Goal: Information Seeking & Learning: Find specific fact

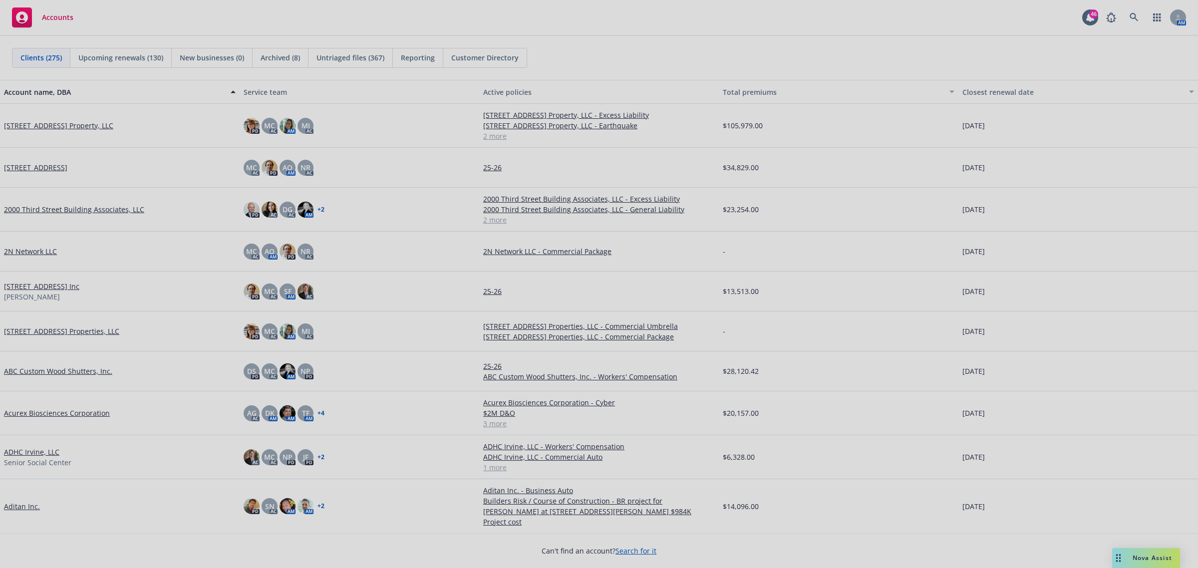
click at [1158, 31] on div at bounding box center [599, 284] width 1198 height 568
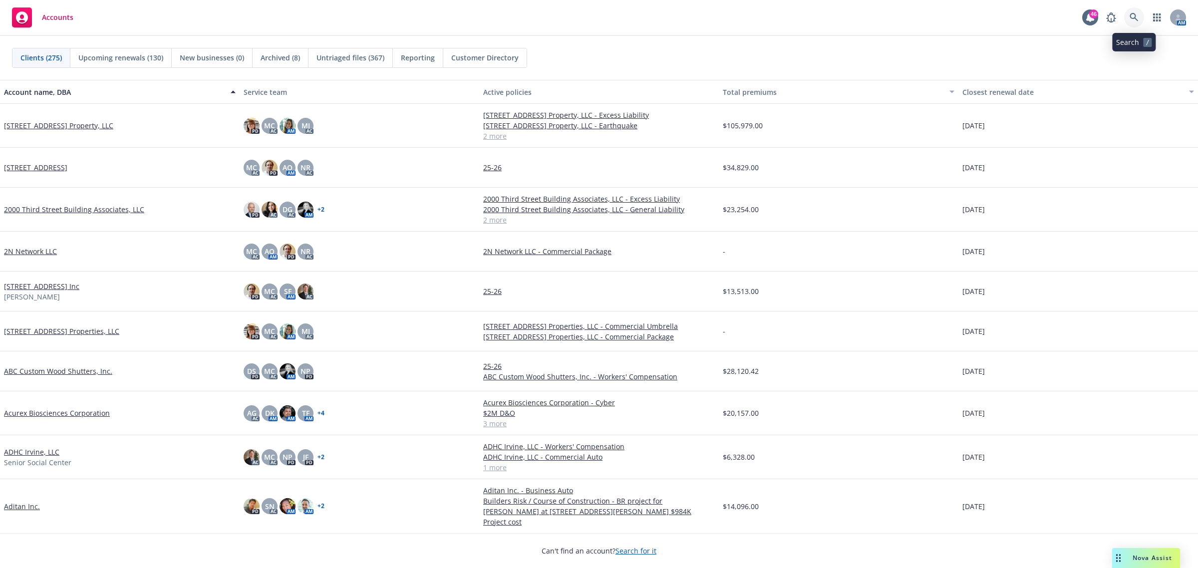
click at [1133, 12] on link at bounding box center [1134, 17] width 20 height 20
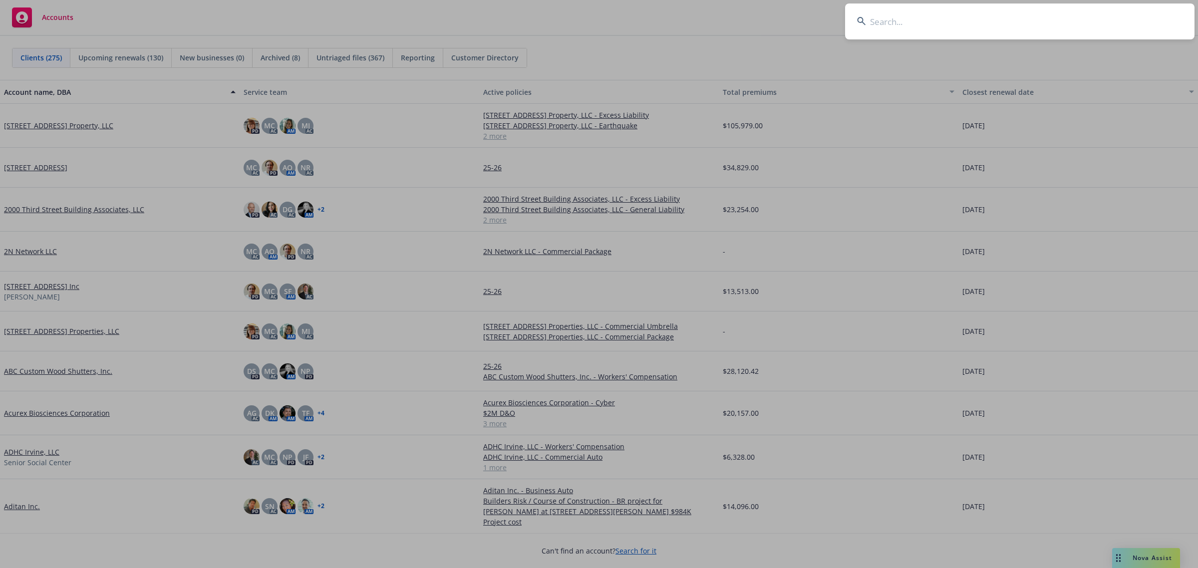
type input "Diamanti, Inc."
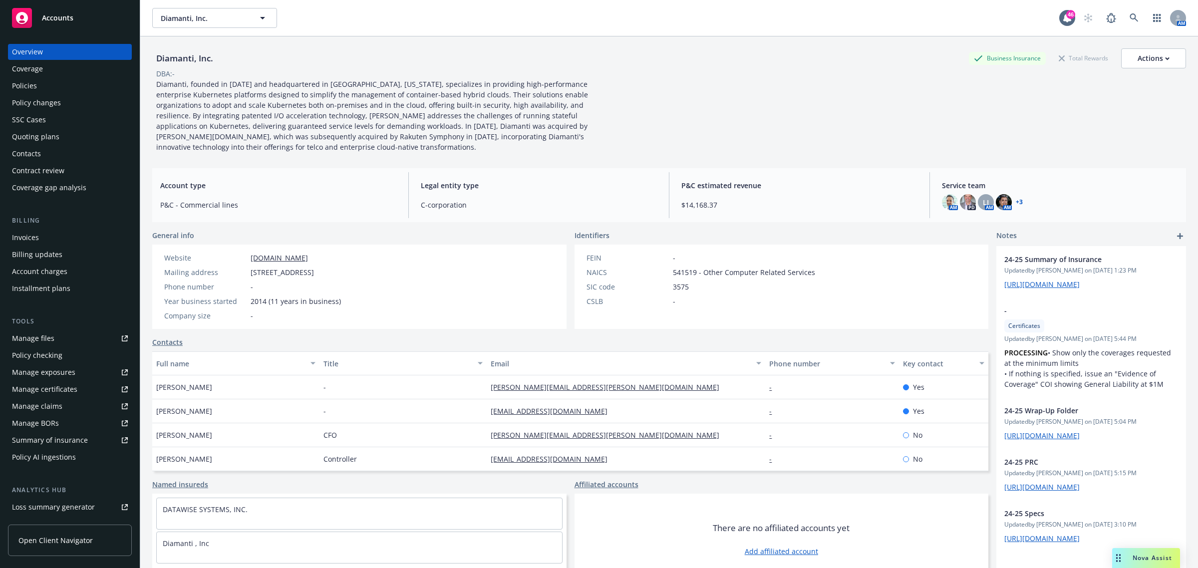
click at [35, 85] on div "Policies" at bounding box center [24, 86] width 25 height 16
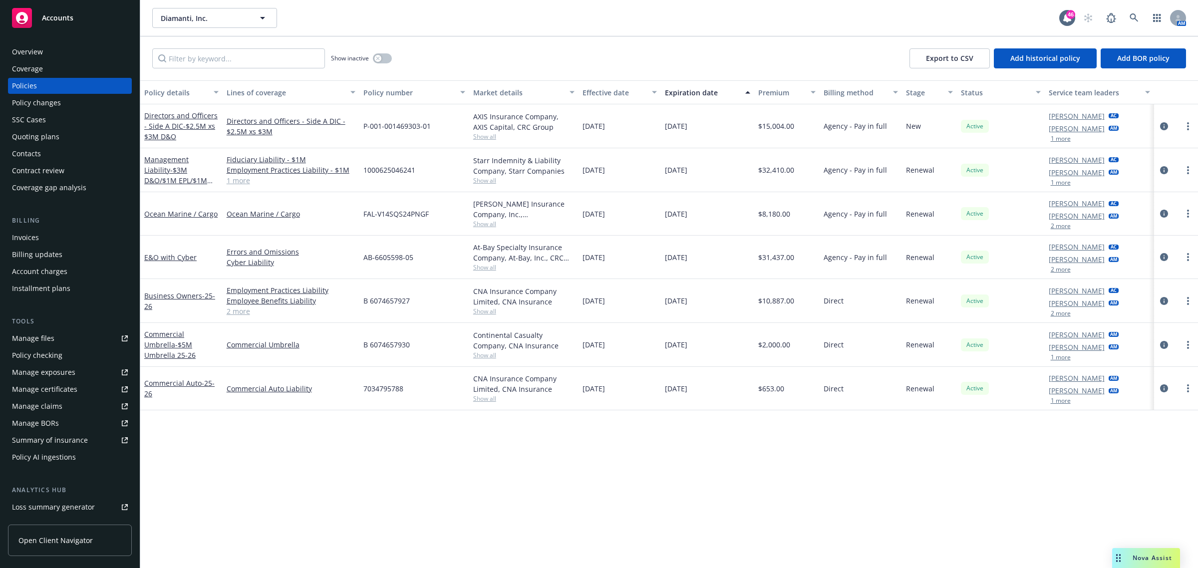
click at [21, 236] on div "Invoices" at bounding box center [25, 238] width 27 height 16
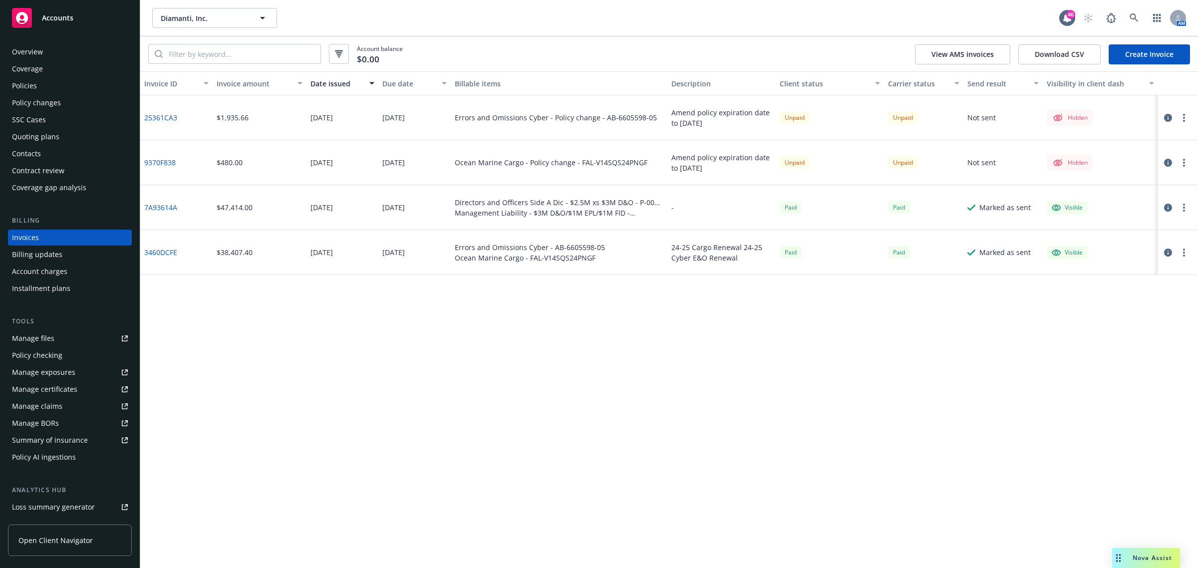
click at [1184, 118] on circle "button" at bounding box center [1184, 118] width 2 height 2
click at [1113, 198] on link "Make it visible in client dash" at bounding box center [1125, 198] width 127 height 20
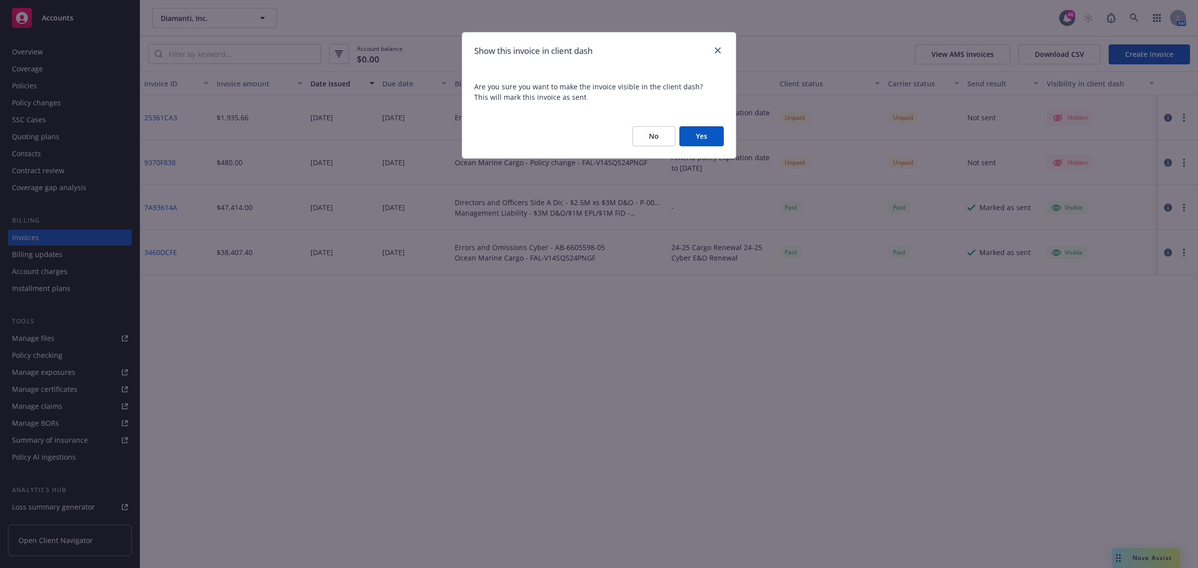
click at [697, 140] on button "Yes" at bounding box center [701, 136] width 44 height 20
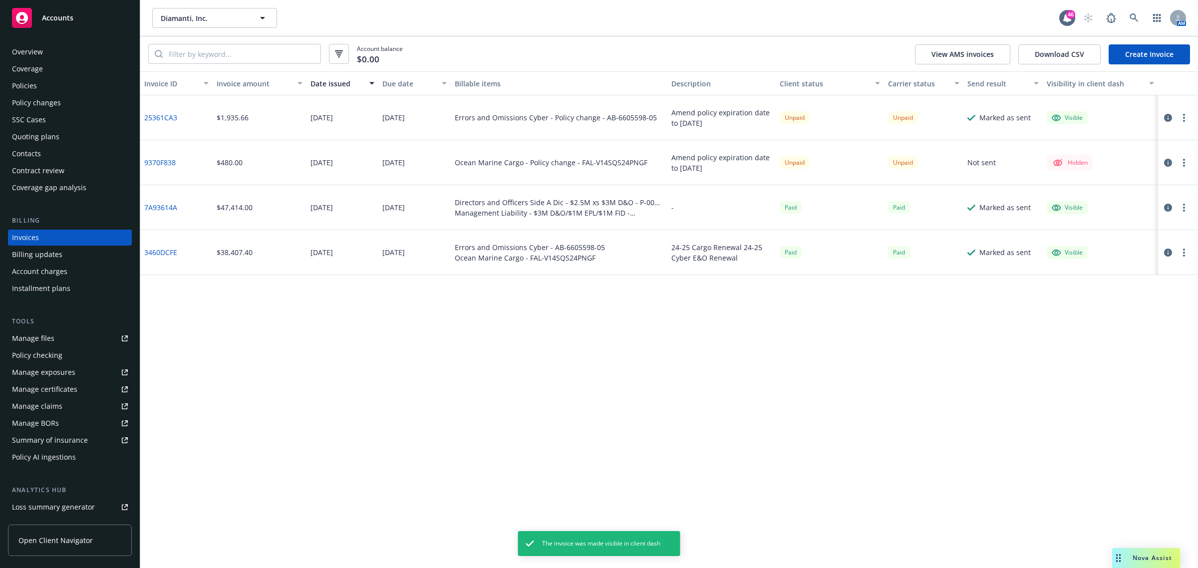
click at [1180, 164] on button "button" at bounding box center [1184, 163] width 12 height 12
click at [1111, 241] on link "Make it visible in client dash" at bounding box center [1125, 243] width 127 height 20
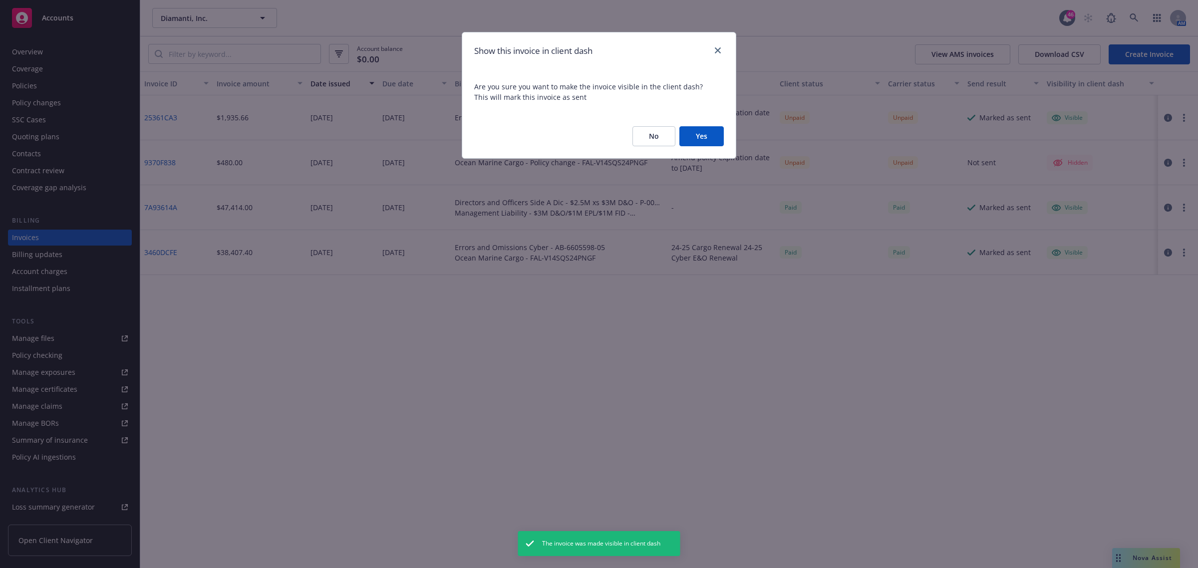
click at [707, 136] on button "Yes" at bounding box center [701, 136] width 44 height 20
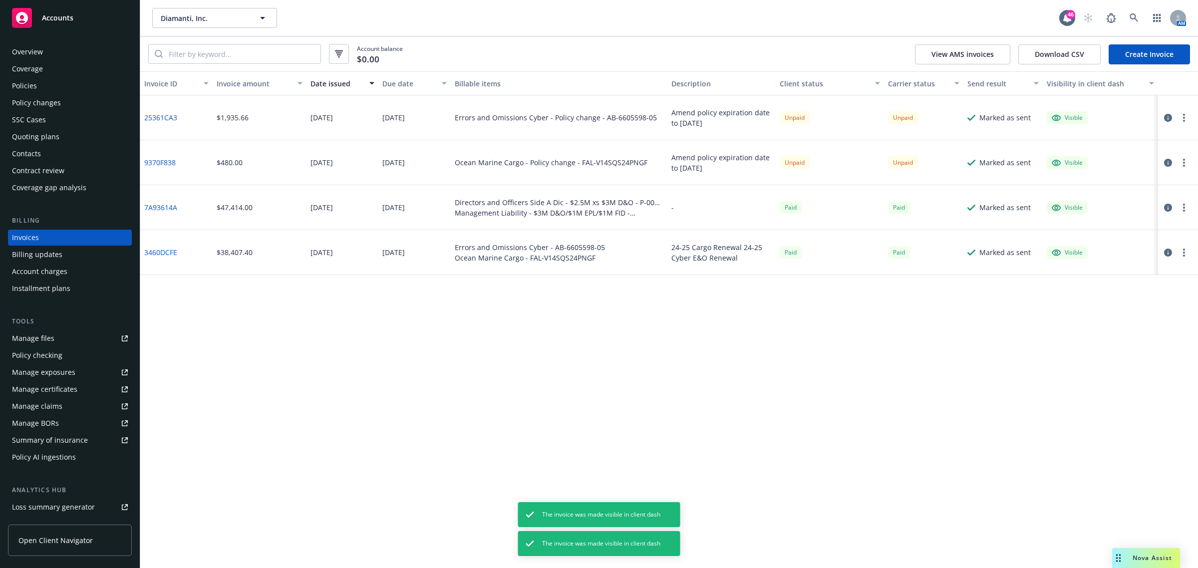
click at [1160, 115] on div at bounding box center [1178, 117] width 40 height 45
click at [1166, 116] on icon "button" at bounding box center [1168, 118] width 8 height 8
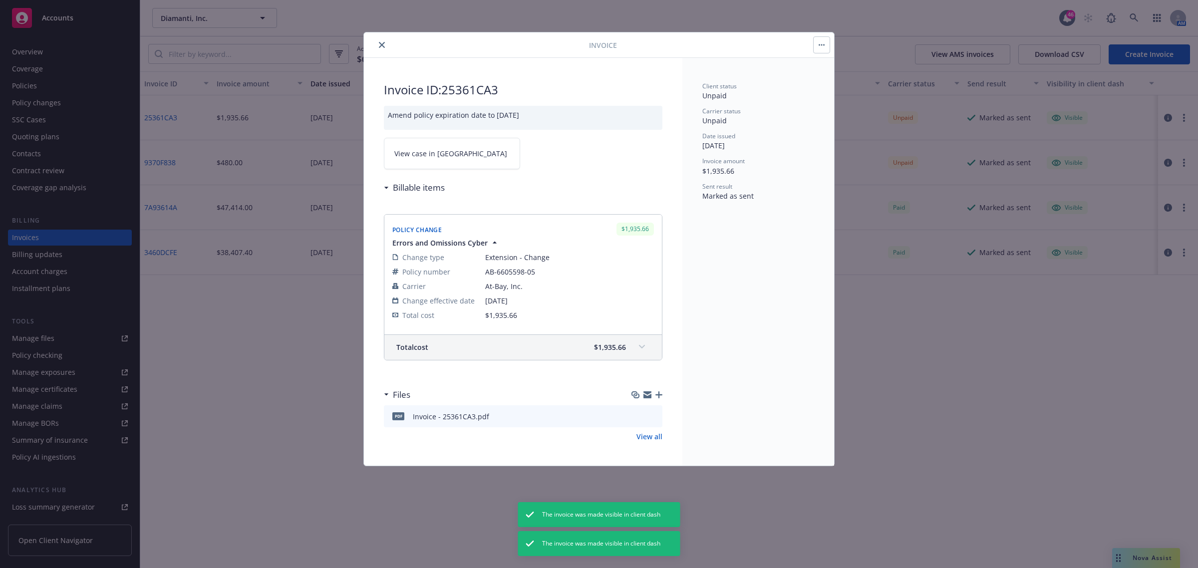
click at [478, 148] on link "View case in SSC" at bounding box center [452, 153] width 136 height 31
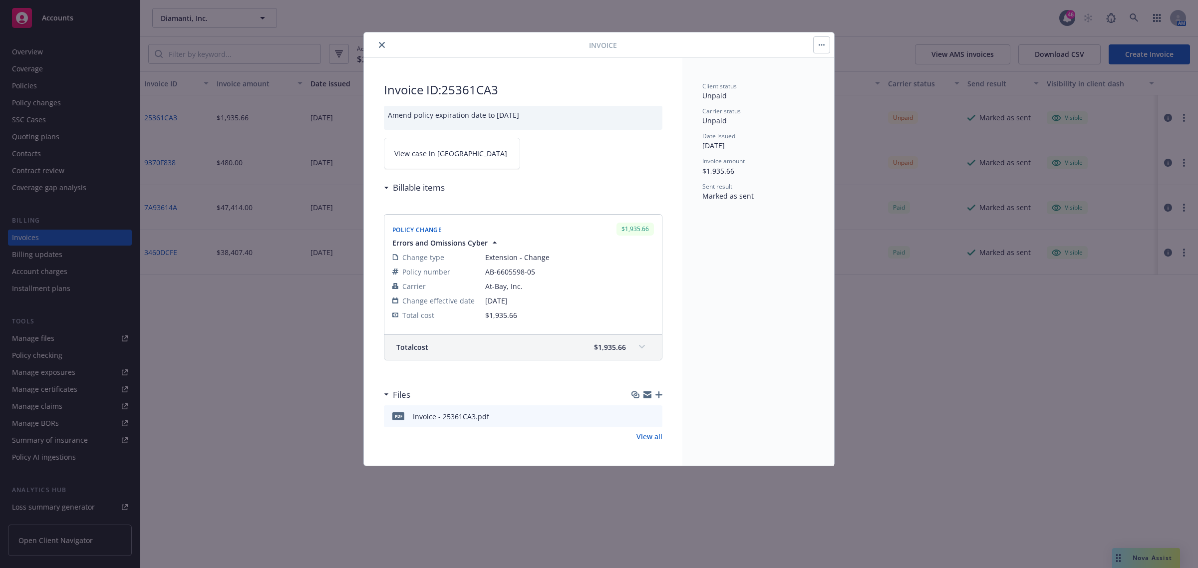
click at [460, 153] on link "View case in SSC" at bounding box center [452, 153] width 136 height 31
click at [376, 43] on button "close" at bounding box center [382, 45] width 12 height 12
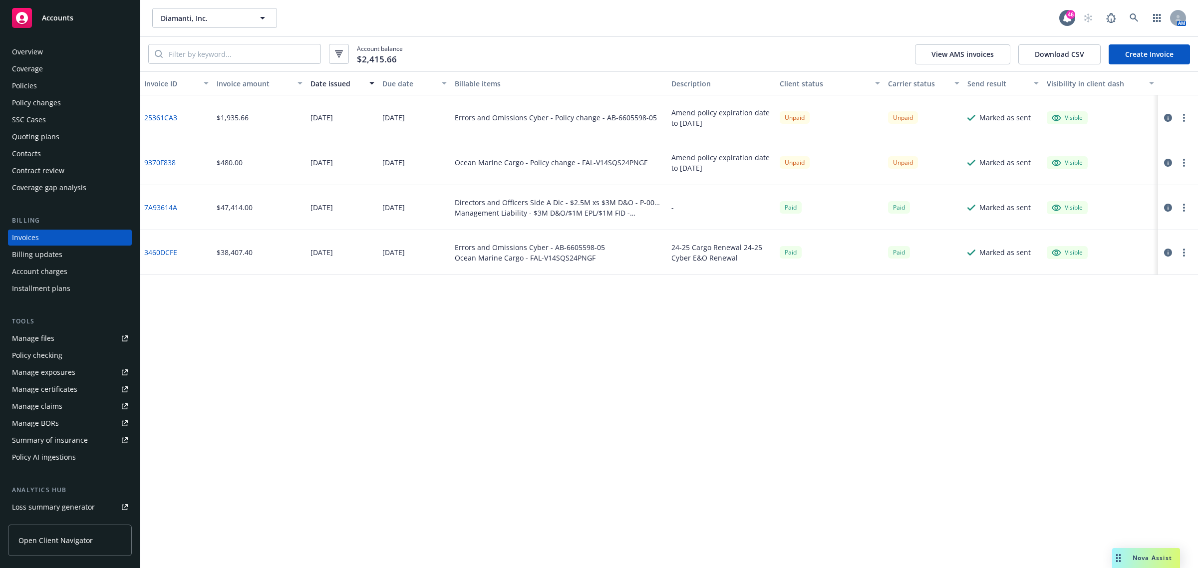
click at [41, 51] on div "Overview" at bounding box center [27, 52] width 31 height 16
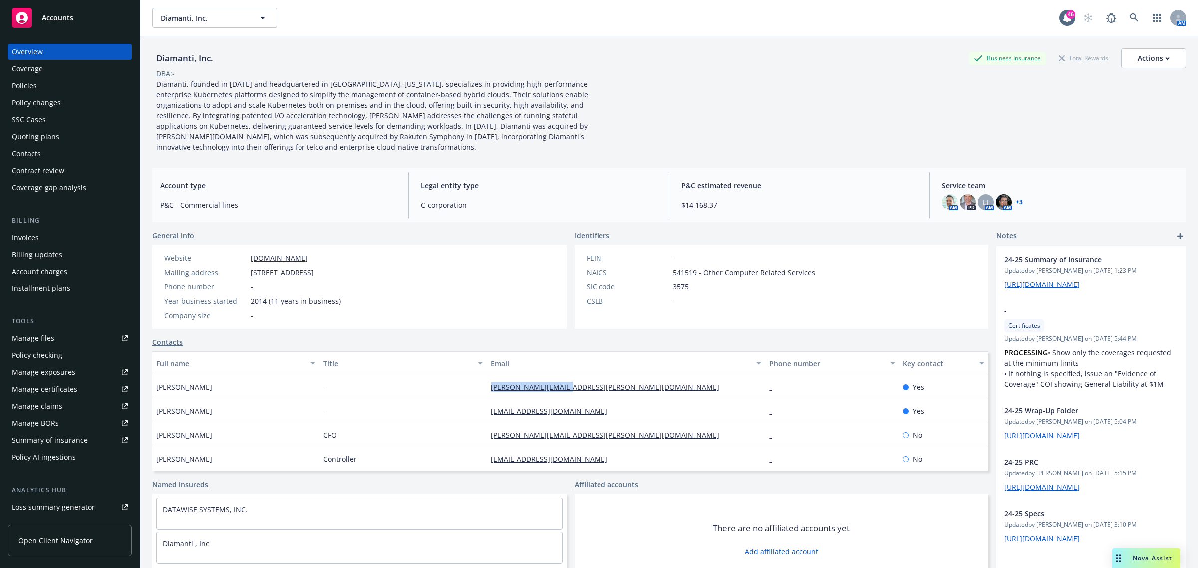
drag, startPoint x: 594, startPoint y: 385, endPoint x: 482, endPoint y: 392, distance: 112.0
click at [482, 392] on div "Arnaldo Perez - arnaldo@diamanti.com - Yes" at bounding box center [570, 387] width 836 height 24
copy div "arnaldo@diamanti.com"
drag, startPoint x: 581, startPoint y: 416, endPoint x: 473, endPoint y: 413, distance: 108.8
click at [473, 413] on div "Fred Catalano - fcatalano@diamanti.com - Yes" at bounding box center [570, 411] width 836 height 24
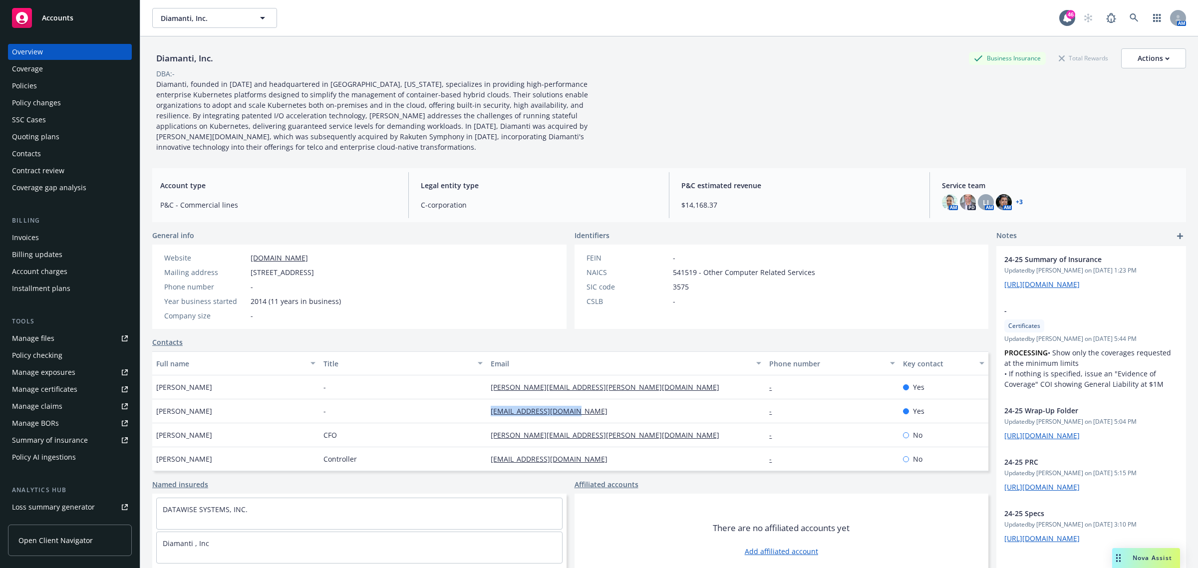
copy div "fcatalano@diamanti.com"
click at [42, 88] on div "Policies" at bounding box center [70, 86] width 116 height 16
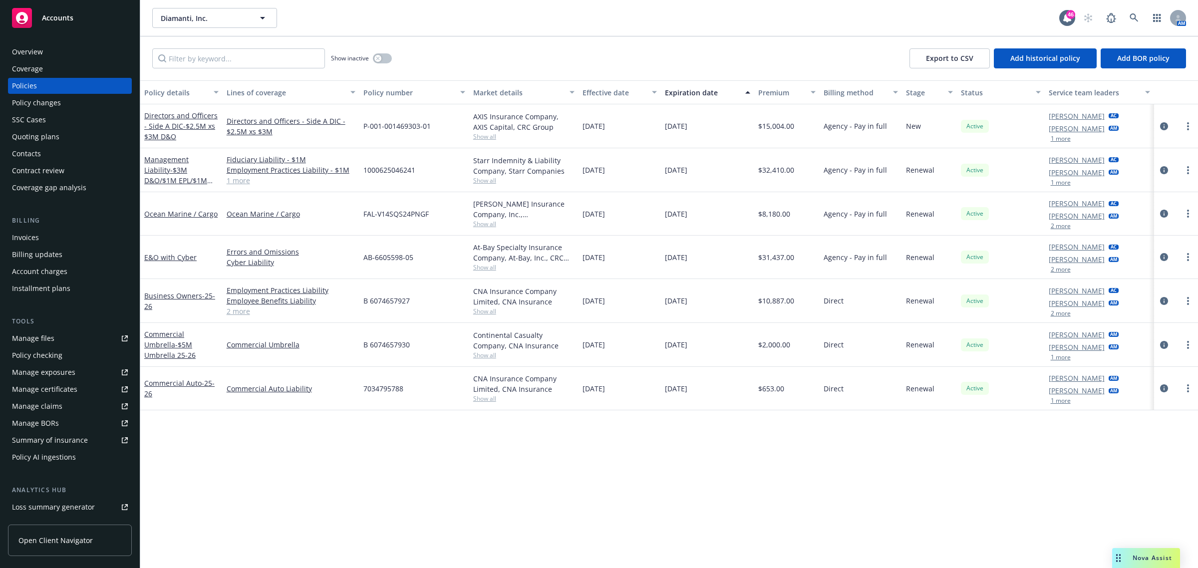
click at [238, 183] on link "1 more" at bounding box center [291, 180] width 129 height 10
click at [34, 236] on div "Invoices" at bounding box center [25, 238] width 27 height 16
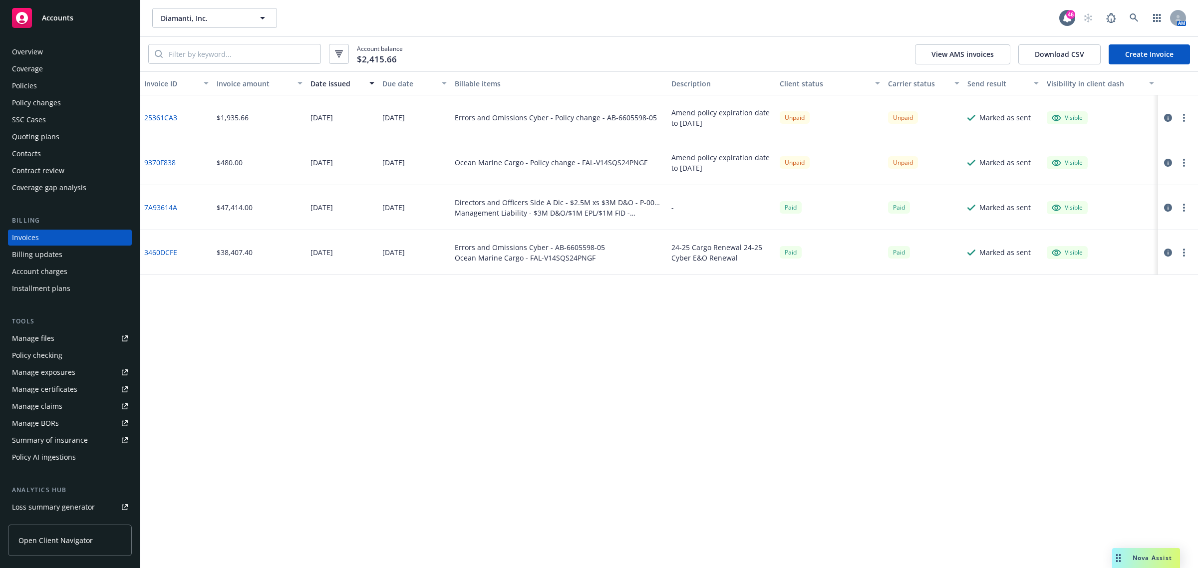
click at [63, 52] on div "Overview" at bounding box center [70, 52] width 116 height 16
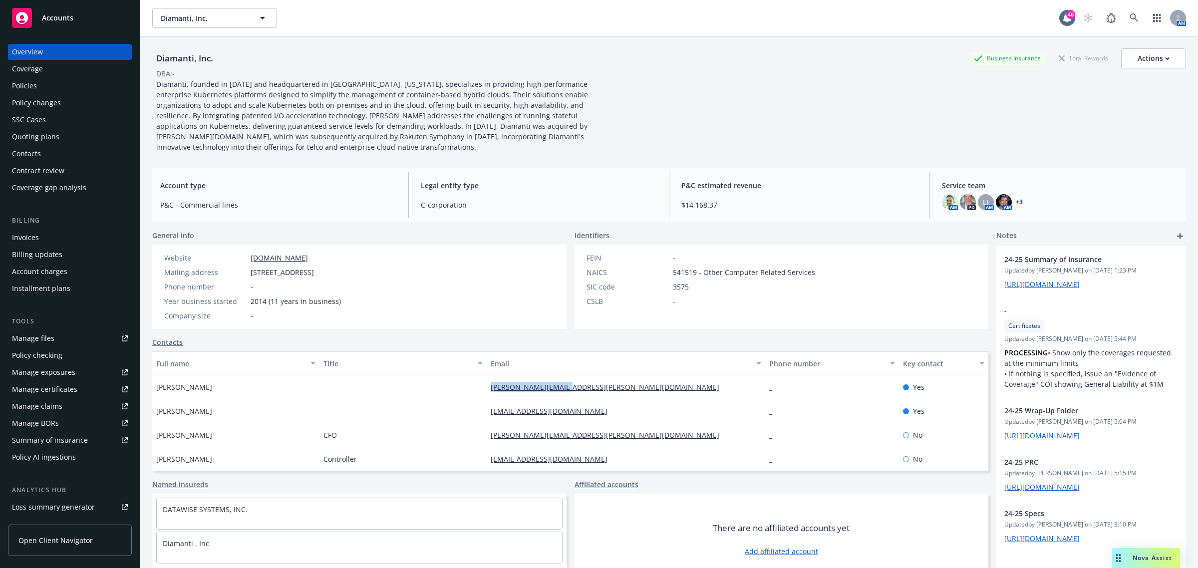
drag, startPoint x: 585, startPoint y: 380, endPoint x: 473, endPoint y: 371, distance: 112.7
click at [486, 380] on div "arnaldo@diamanti.com" at bounding box center [625, 387] width 278 height 24
copy link "arnaldo@diamanti.com"
drag, startPoint x: 580, startPoint y: 408, endPoint x: 482, endPoint y: 394, distance: 99.2
click at [481, 412] on div "Fred Catalano - fcatalano@diamanti.com - Yes" at bounding box center [570, 411] width 836 height 24
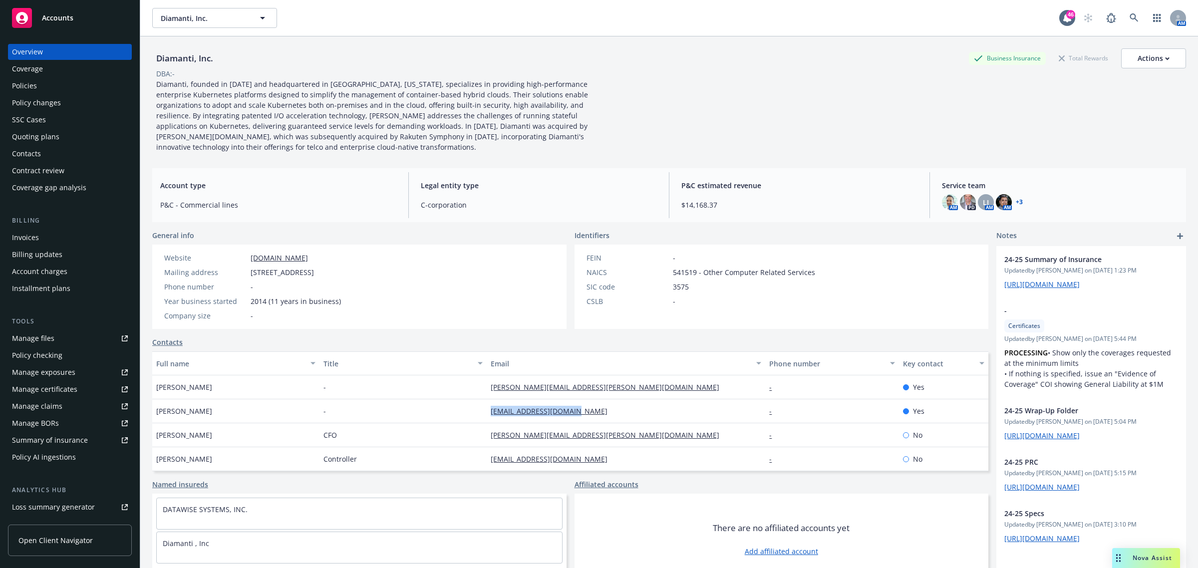
copy div "fcatalano@diamanti.com"
click at [1124, 11] on link at bounding box center [1134, 18] width 20 height 20
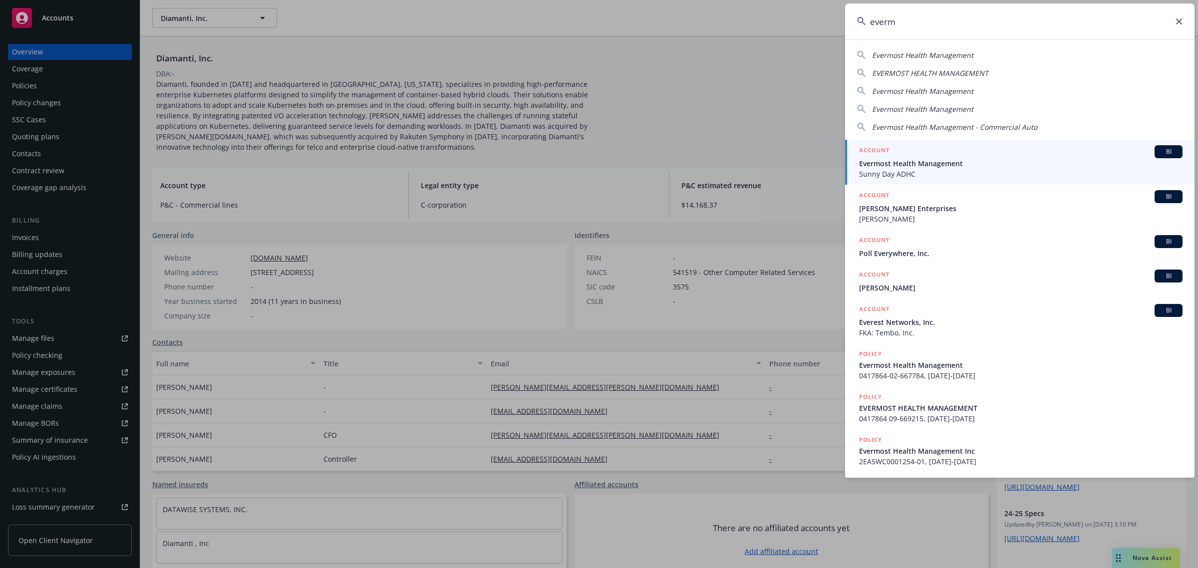
type input "everm"
click at [943, 173] on span "Sunny Day ADHC" at bounding box center [1020, 174] width 323 height 10
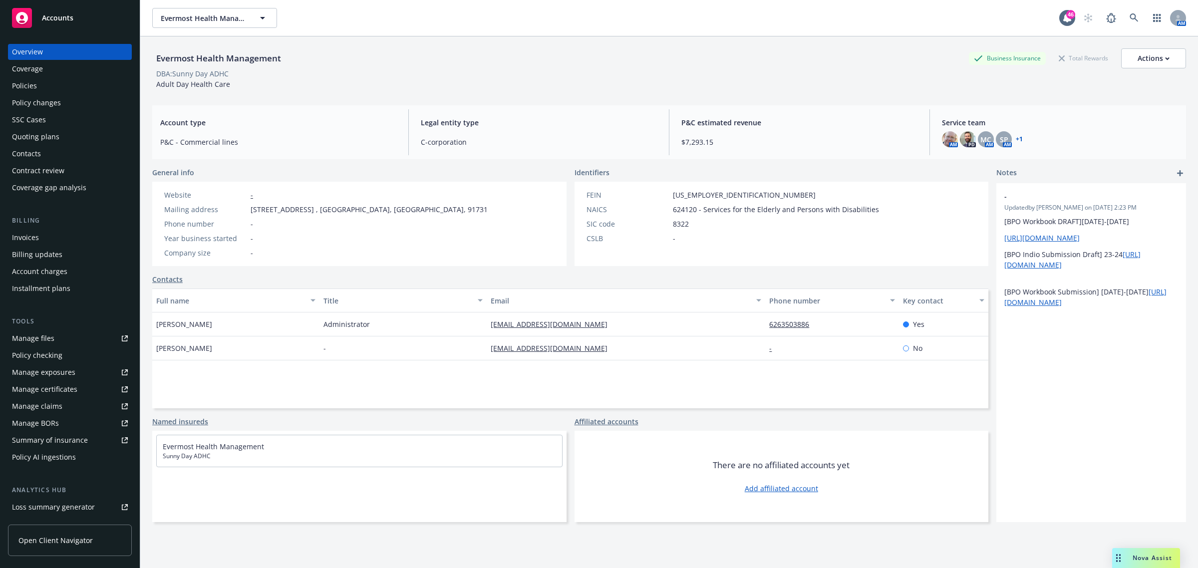
click at [13, 81] on div "Policies" at bounding box center [24, 86] width 25 height 16
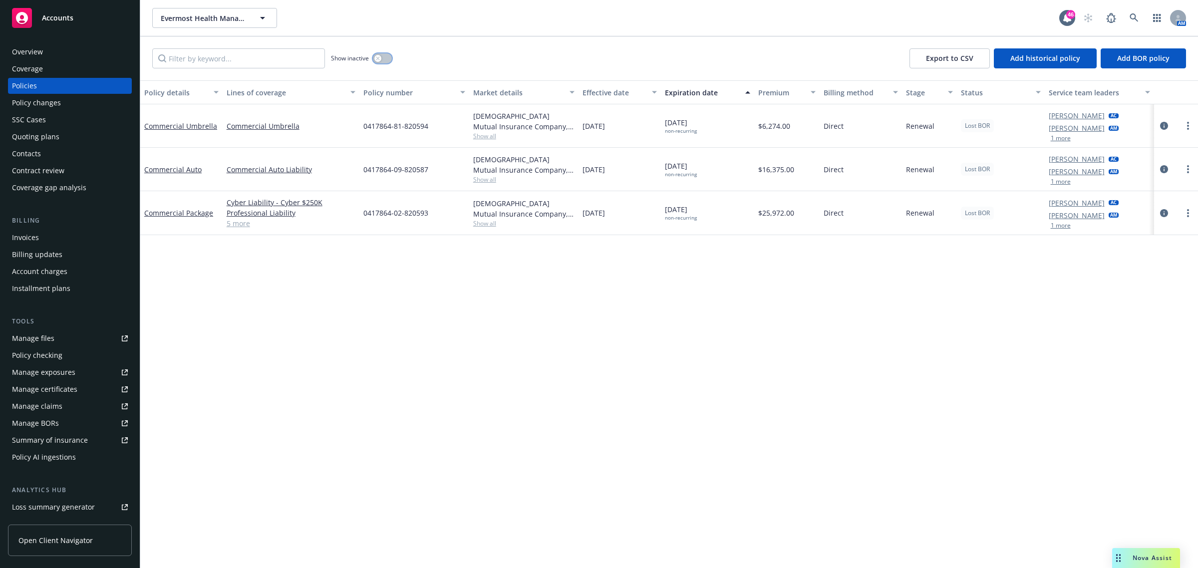
click at [373, 56] on button "button" at bounding box center [382, 58] width 19 height 10
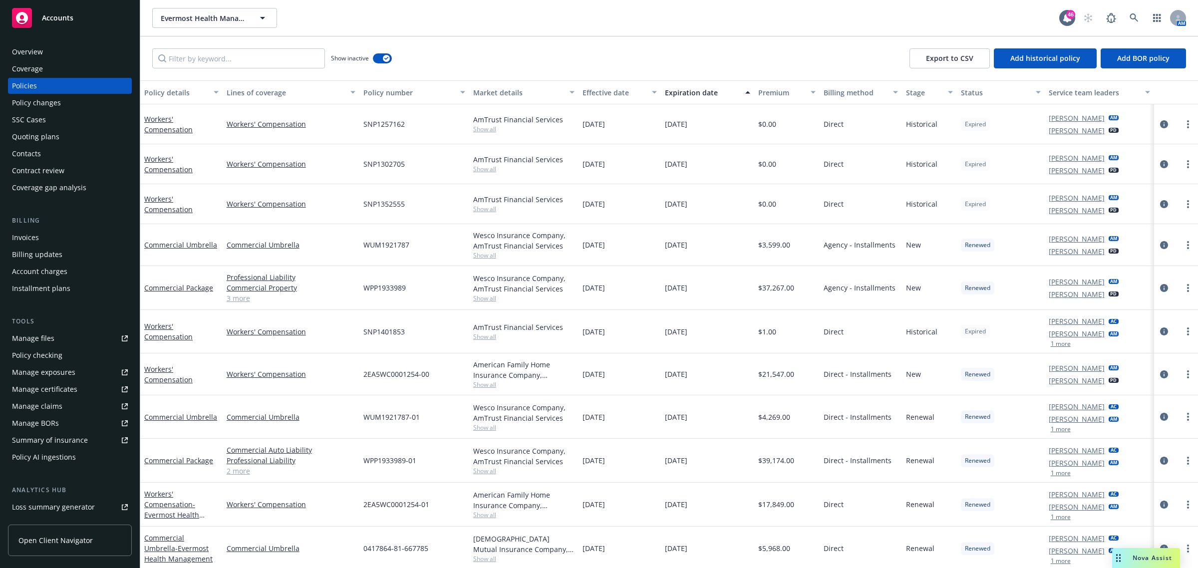
click at [597, 93] on div "Effective date" at bounding box center [613, 92] width 63 height 10
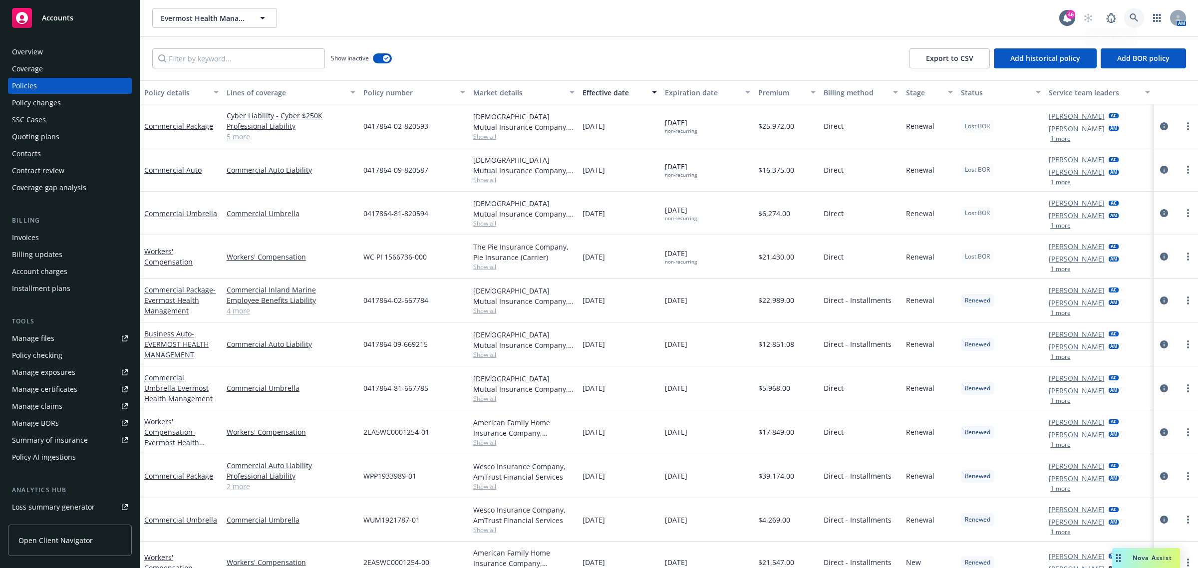
click at [1127, 22] on link at bounding box center [1134, 18] width 20 height 20
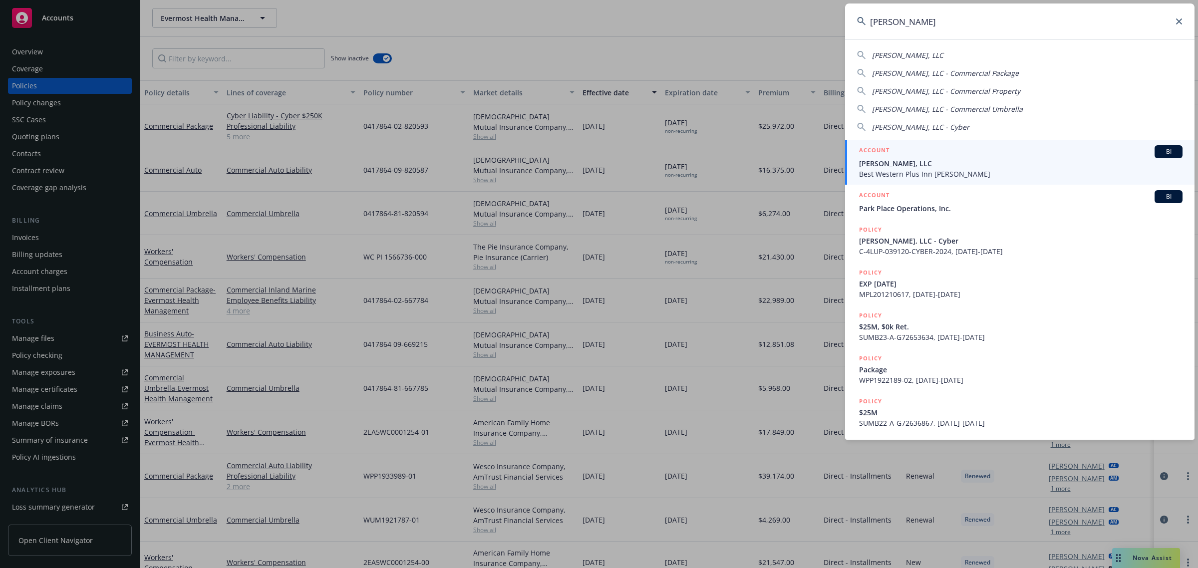
type input "bw dix"
click at [909, 175] on span "Best Western Plus Inn Dixon" at bounding box center [1020, 174] width 323 height 10
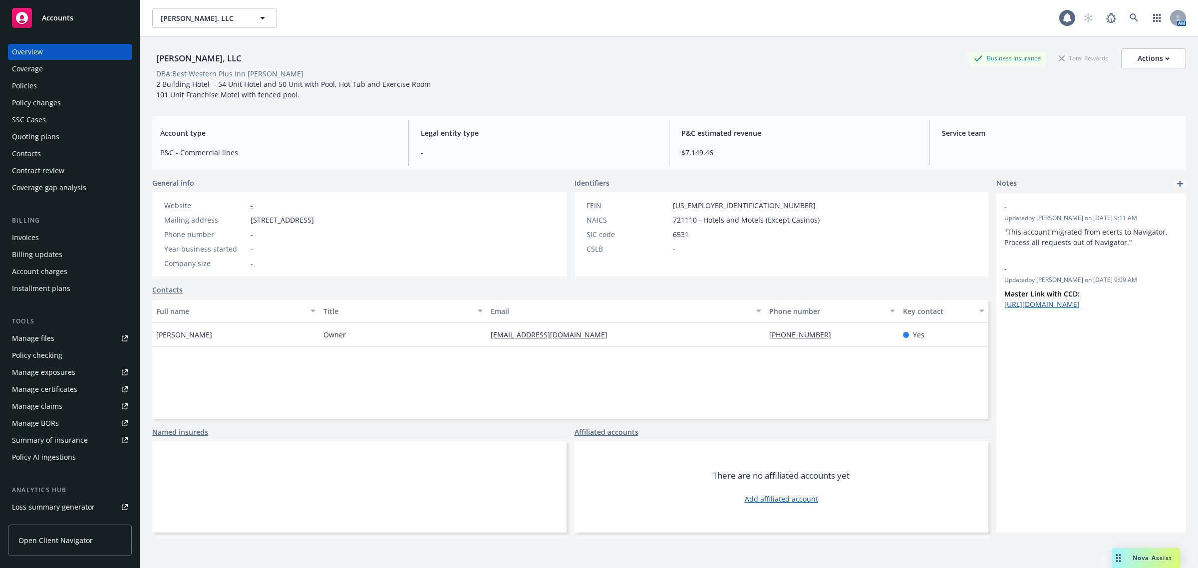
click at [22, 89] on div "Policies" at bounding box center [24, 86] width 25 height 16
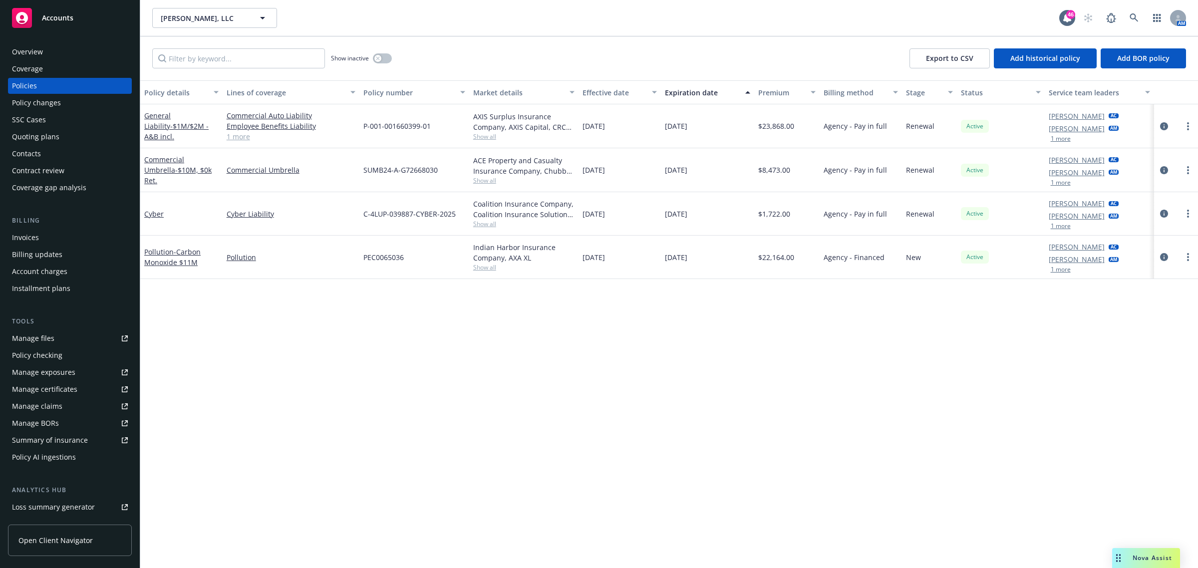
click at [485, 138] on span "Show all" at bounding box center [524, 136] width 102 height 8
drag, startPoint x: 335, startPoint y: 437, endPoint x: 368, endPoint y: 308, distance: 133.4
click at [335, 438] on div "Policy details Lines of coverage Policy number Market details Effective date Ex…" at bounding box center [668, 324] width 1057 height 488
click at [1128, 17] on link at bounding box center [1134, 18] width 20 height 20
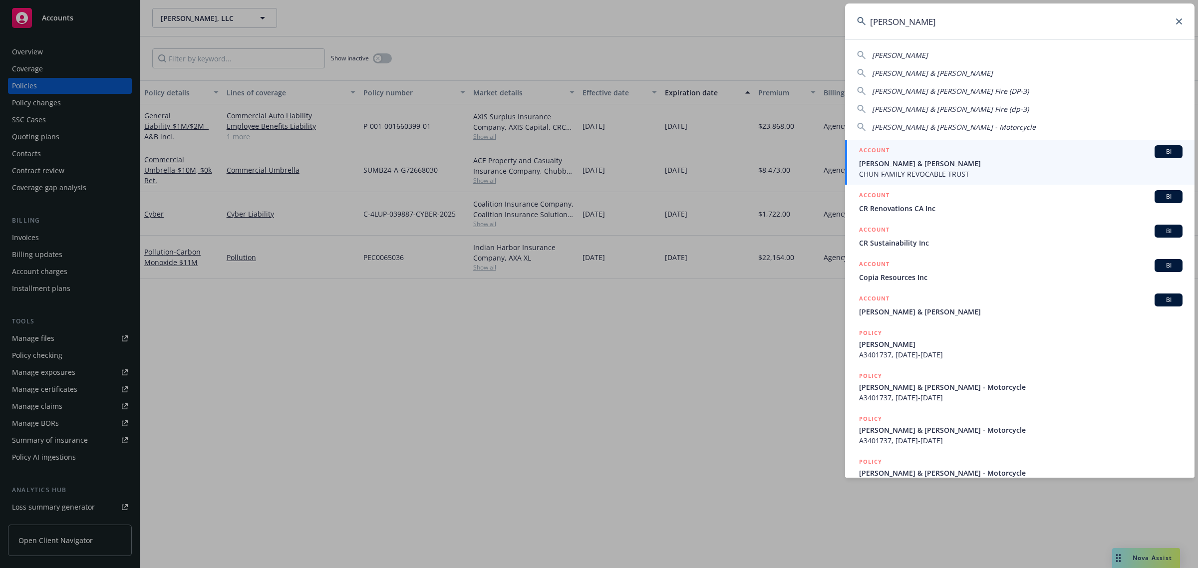
type input "samuel chun"
drag, startPoint x: 985, startPoint y: 158, endPoint x: 800, endPoint y: 129, distance: 187.9
click at [985, 158] on span "Samuel Chun & Janelle Chun" at bounding box center [1020, 163] width 323 height 10
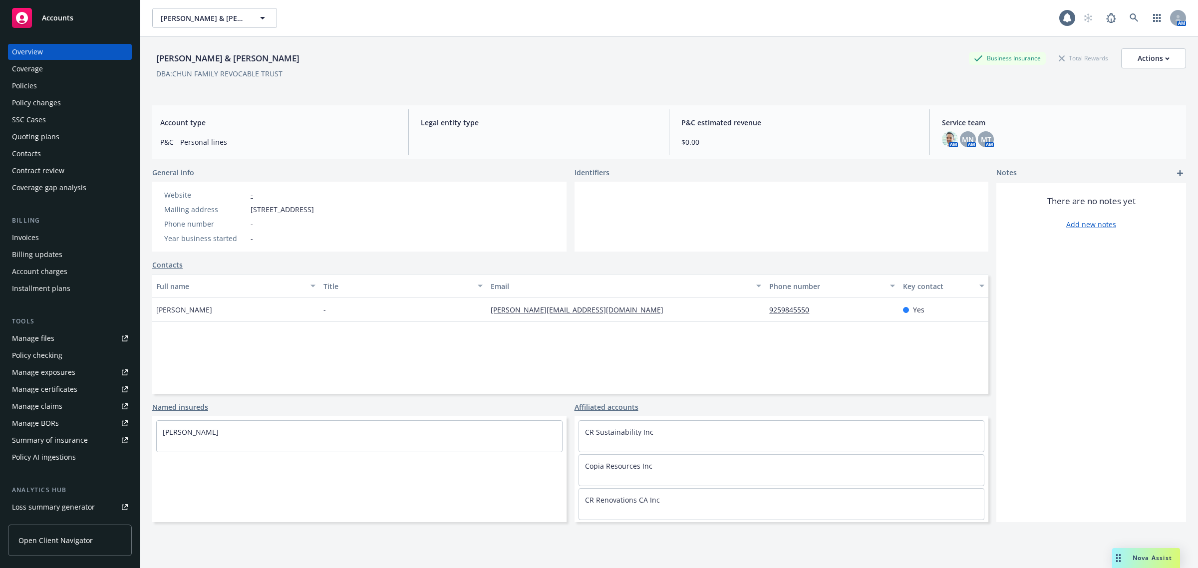
click at [65, 88] on div "Policies" at bounding box center [70, 86] width 116 height 16
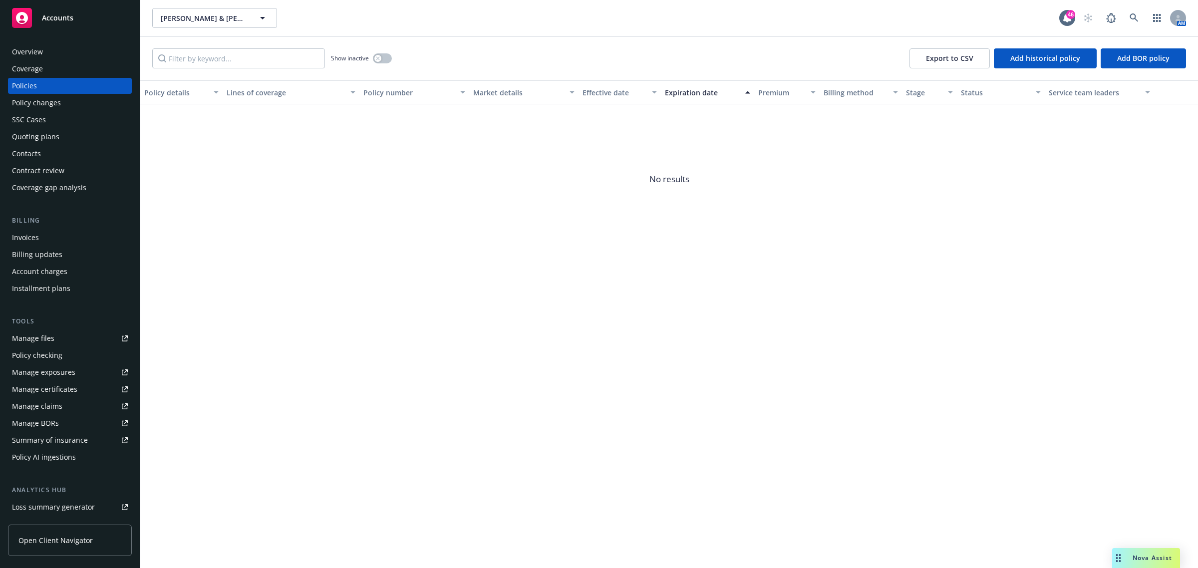
click at [377, 52] on div "Show inactive" at bounding box center [361, 58] width 61 height 20
click at [383, 57] on button "button" at bounding box center [382, 58] width 19 height 10
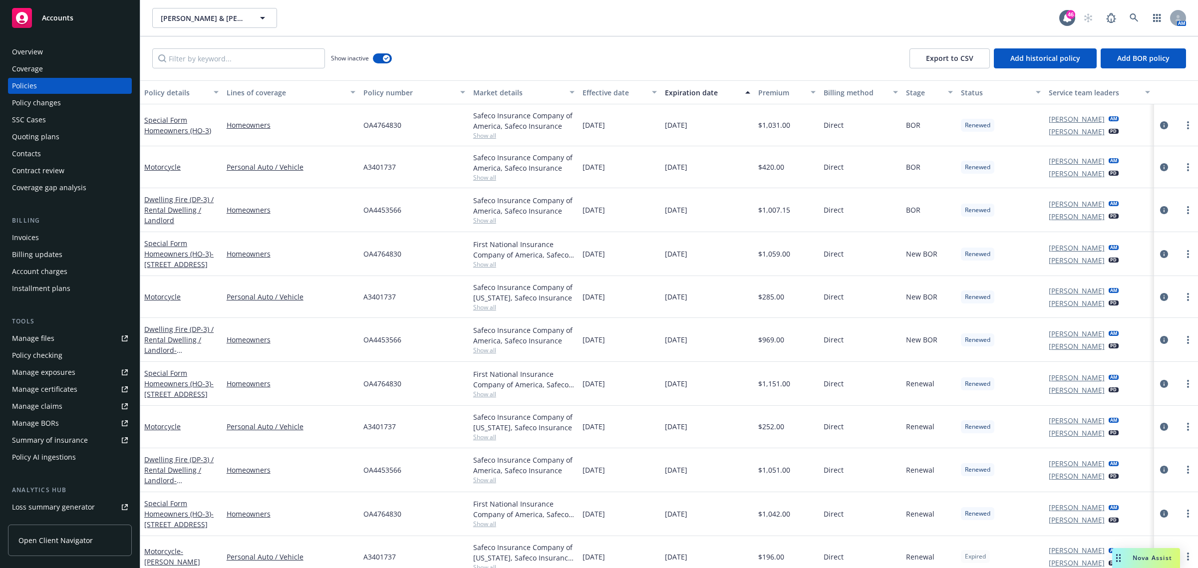
click at [585, 90] on div "Effective date" at bounding box center [613, 92] width 63 height 10
click at [586, 90] on div "Effective date" at bounding box center [613, 92] width 63 height 10
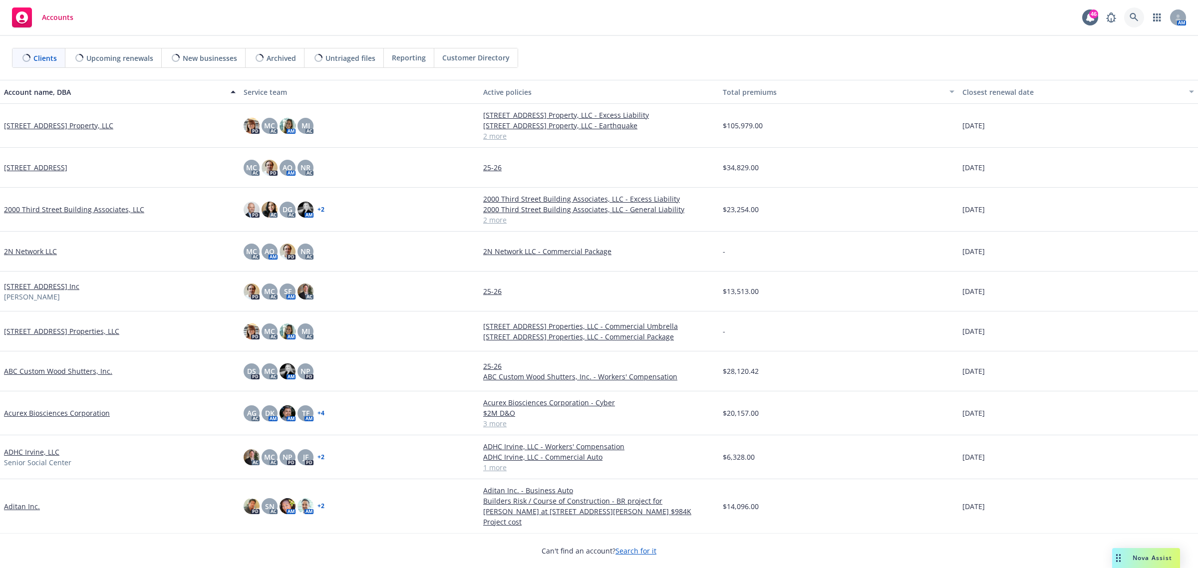
click at [1137, 18] on icon at bounding box center [1133, 17] width 9 height 9
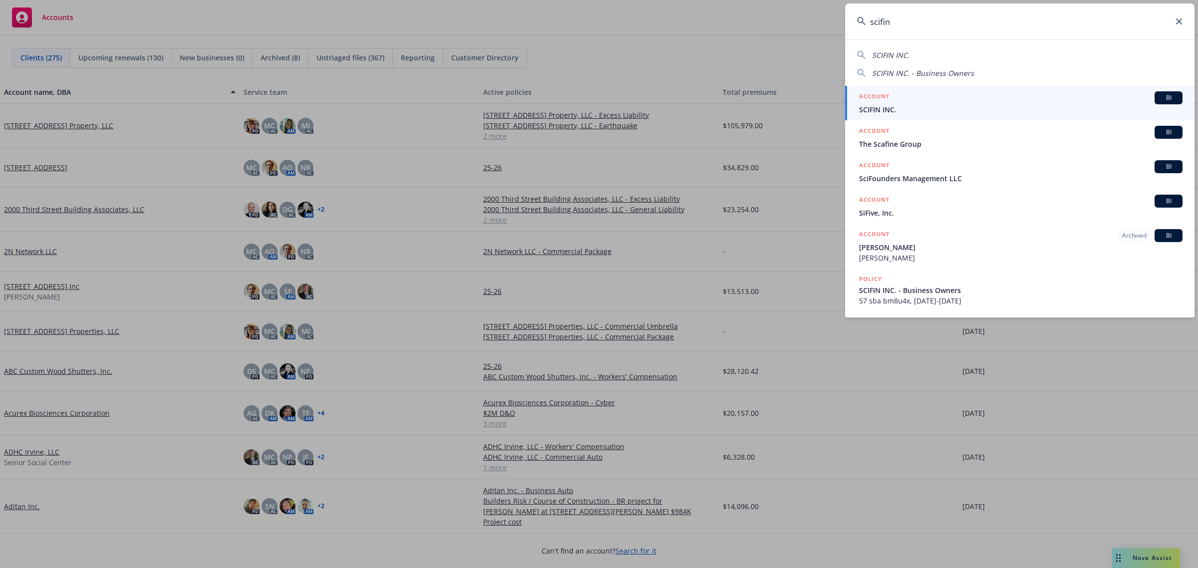
type input "scifin"
click at [894, 100] on div "ACCOUNT BI" at bounding box center [1020, 97] width 323 height 13
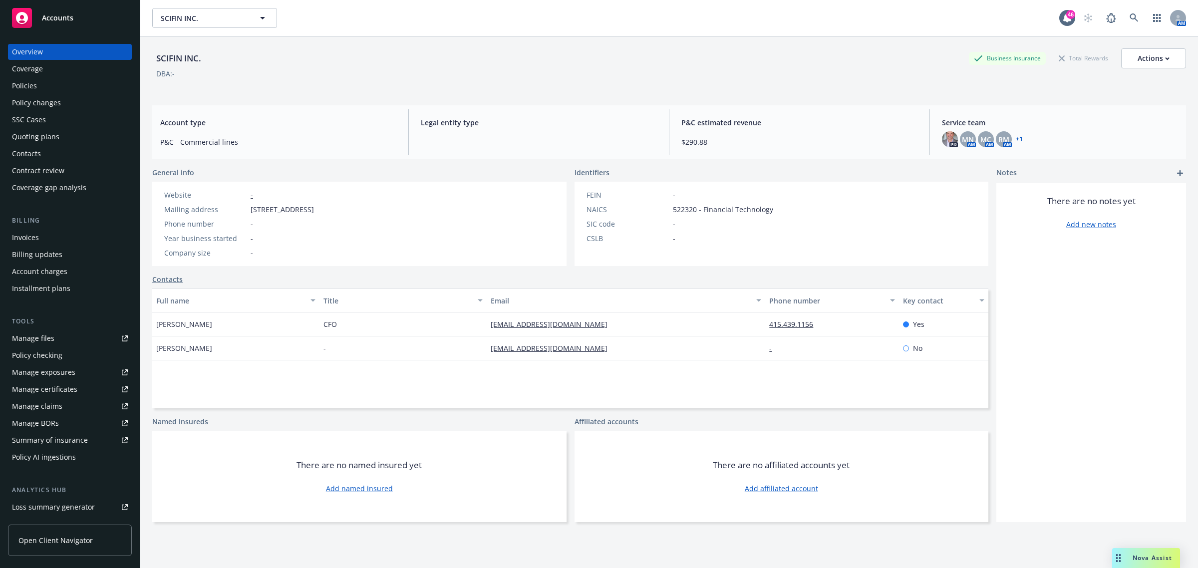
click at [36, 85] on div "Policies" at bounding box center [70, 86] width 116 height 16
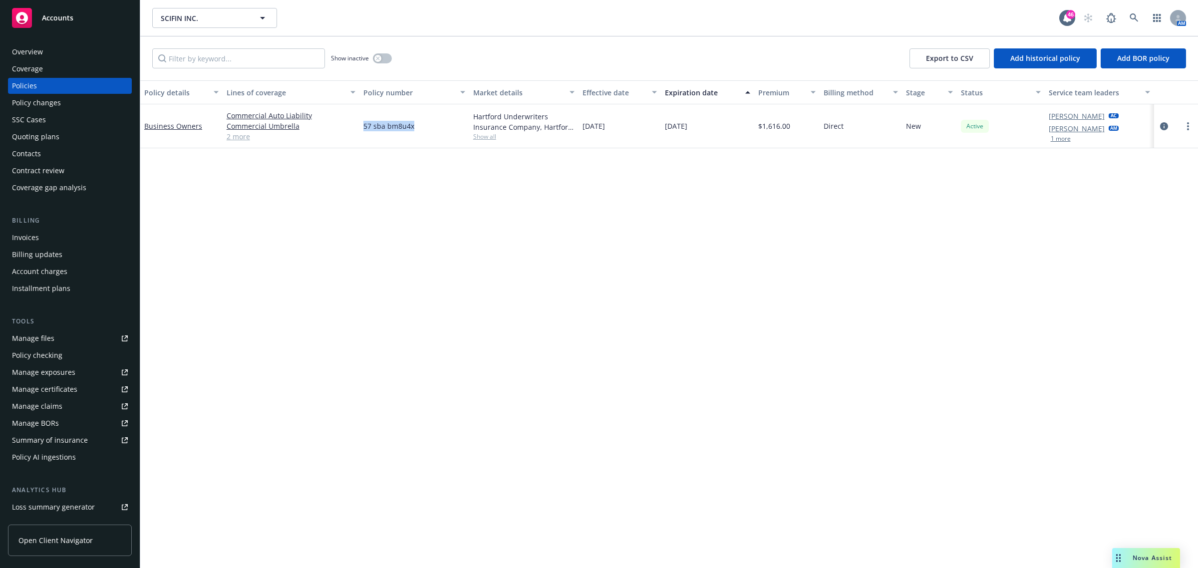
drag, startPoint x: 407, startPoint y: 133, endPoint x: 362, endPoint y: 141, distance: 46.0
click at [362, 141] on div "57 sba bm8u4x" at bounding box center [414, 126] width 110 height 44
copy span "57 sba bm8u4x"
click at [1134, 21] on icon at bounding box center [1133, 17] width 9 height 9
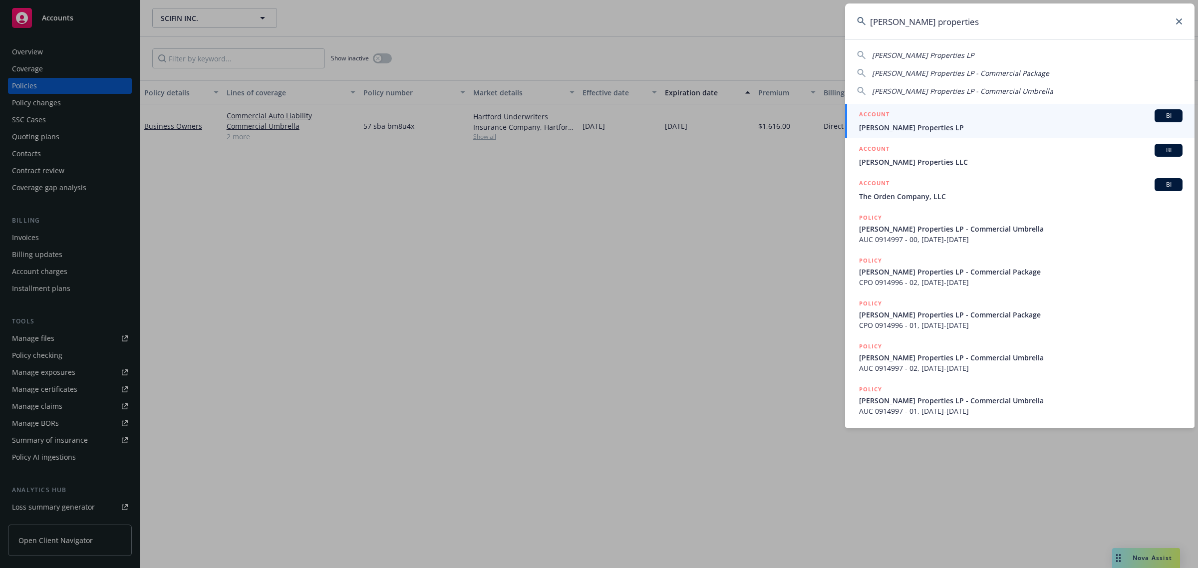
type input "judd properties"
click at [934, 133] on link "ACCOUNT BI Judd Properties LP" at bounding box center [1019, 121] width 349 height 34
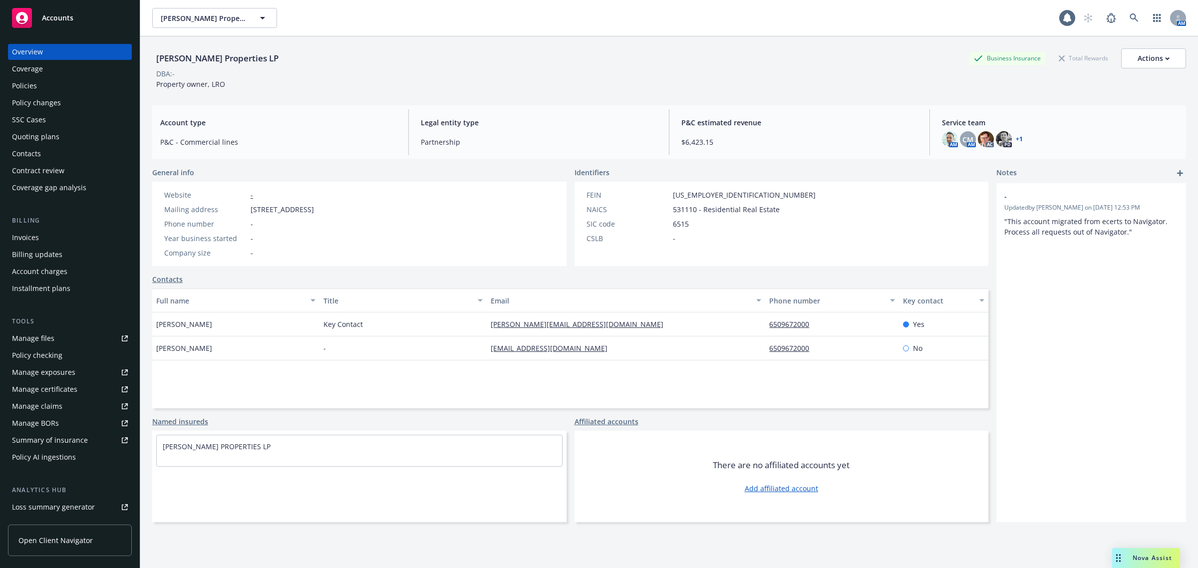
click at [28, 96] on div "Policy changes" at bounding box center [36, 103] width 49 height 16
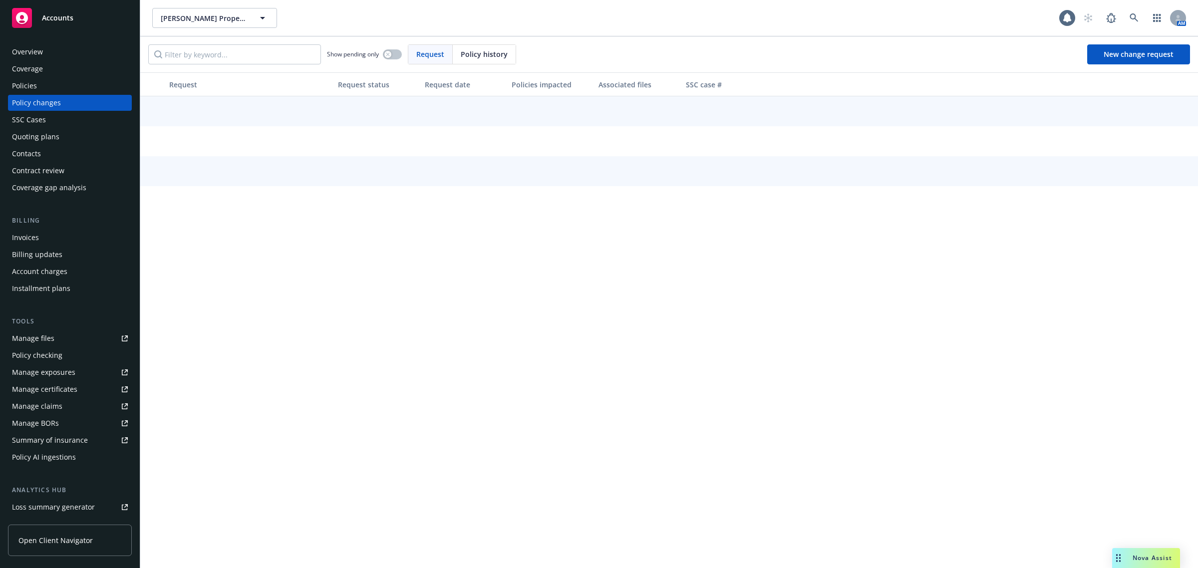
click at [30, 91] on div "Policies" at bounding box center [24, 86] width 25 height 16
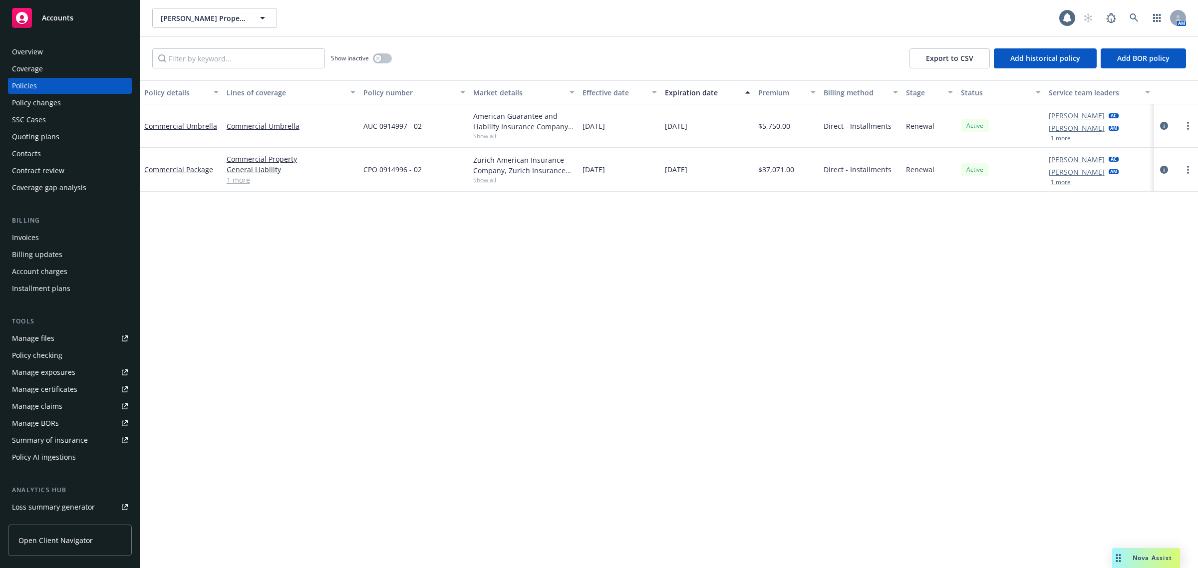
click at [464, 181] on div "CPO 0914996 - 02" at bounding box center [414, 170] width 110 height 44
click at [487, 176] on span "Show all" at bounding box center [524, 180] width 102 height 8
click at [484, 132] on span "Show all" at bounding box center [524, 136] width 102 height 8
drag, startPoint x: 438, startPoint y: 130, endPoint x: 362, endPoint y: 131, distance: 75.8
click at [362, 131] on div "AUC 0914997 - 02" at bounding box center [414, 125] width 110 height 43
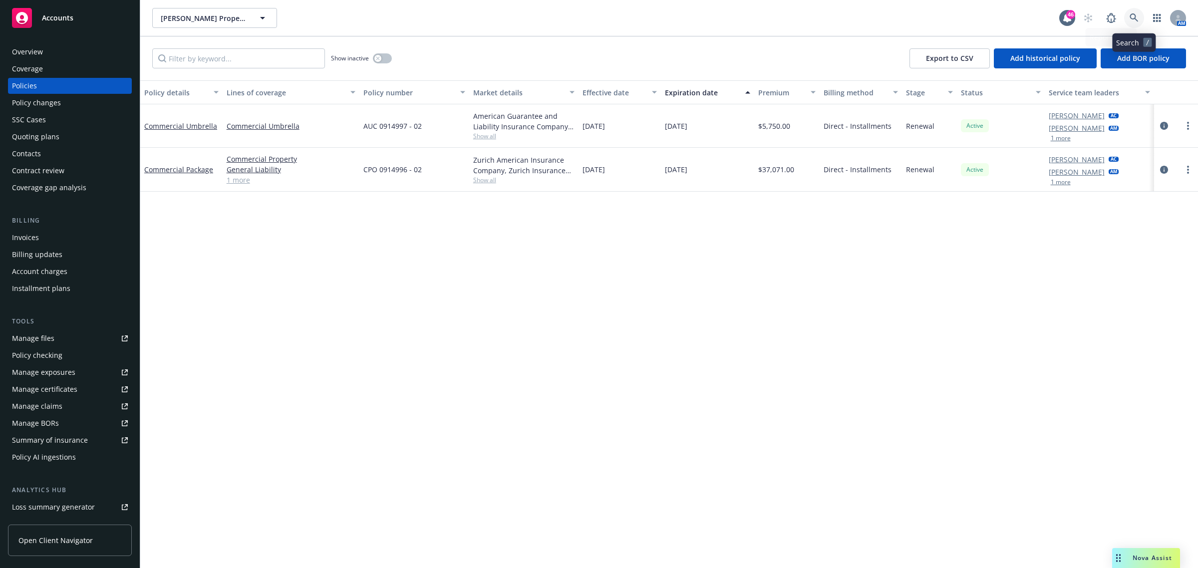
click at [1127, 22] on link at bounding box center [1134, 18] width 20 height 20
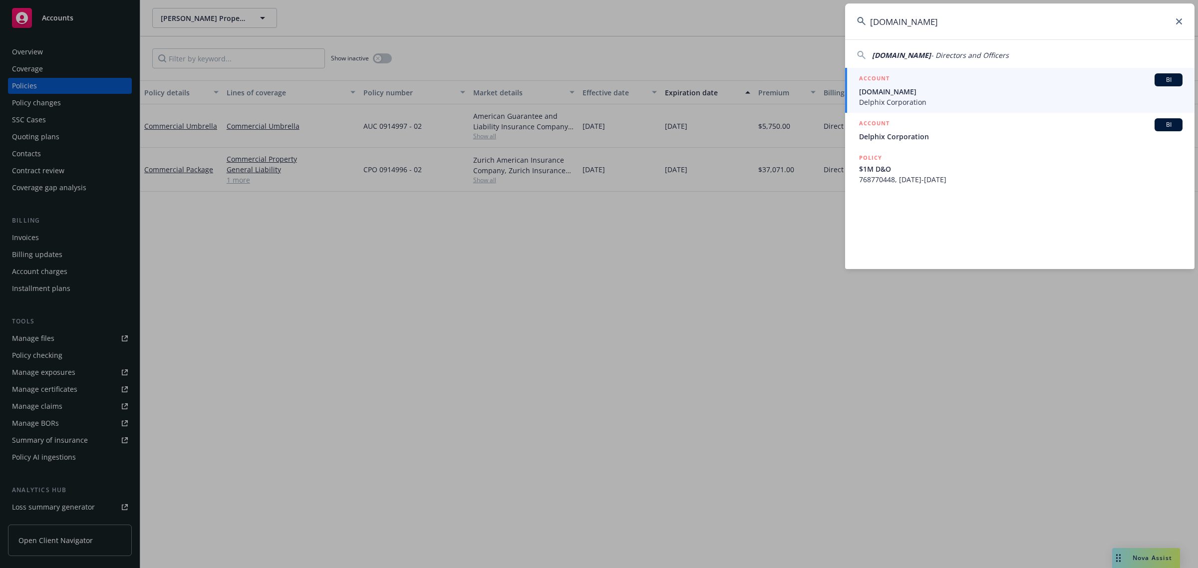
type input "SustainableIT.org"
click at [887, 84] on h5 "ACCOUNT" at bounding box center [874, 79] width 30 height 12
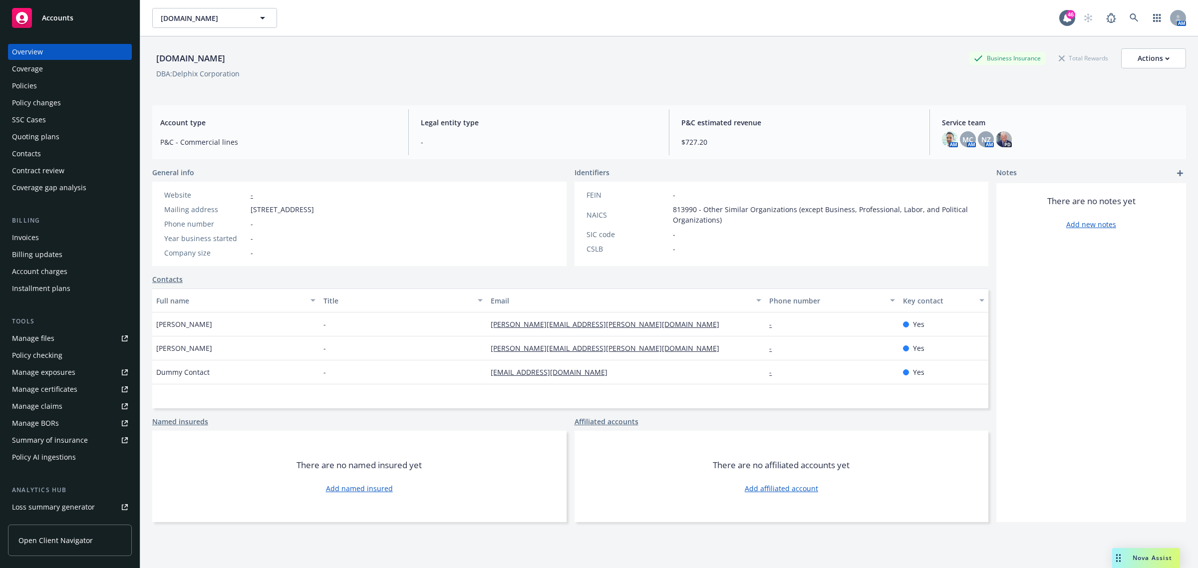
click at [66, 85] on div "Policies" at bounding box center [70, 86] width 116 height 16
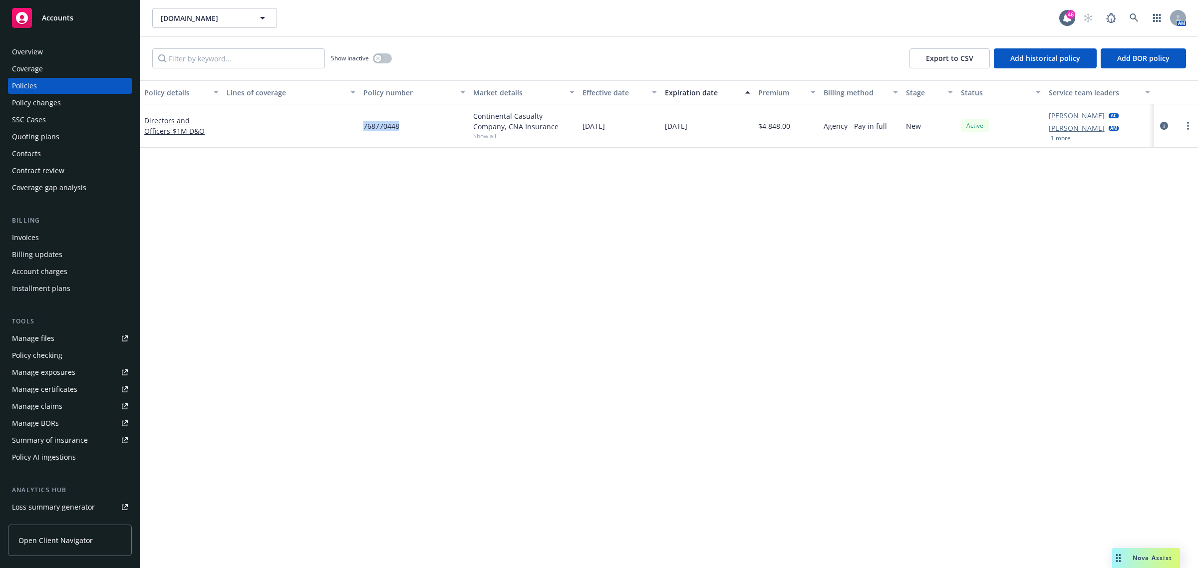
drag, startPoint x: 423, startPoint y: 123, endPoint x: 363, endPoint y: 124, distance: 59.9
click at [363, 124] on div "768770448" at bounding box center [414, 125] width 110 height 43
copy span "768770448"
click at [488, 135] on span "Show all" at bounding box center [524, 136] width 102 height 8
click at [369, 122] on span "768770448" at bounding box center [381, 126] width 36 height 10
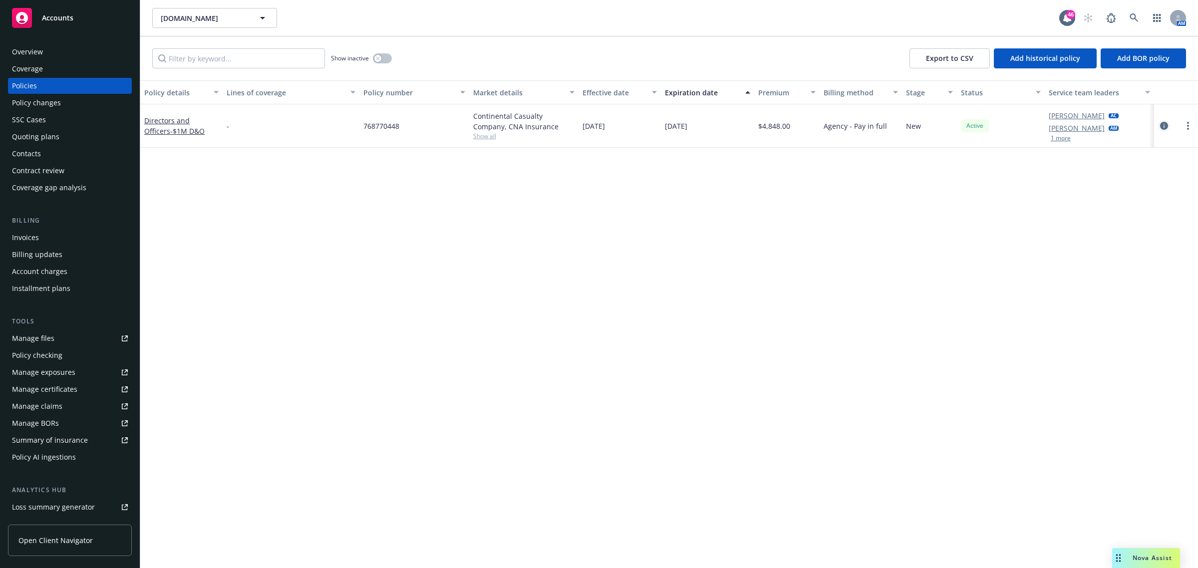
click at [1166, 126] on icon "circleInformation" at bounding box center [1164, 126] width 8 height 8
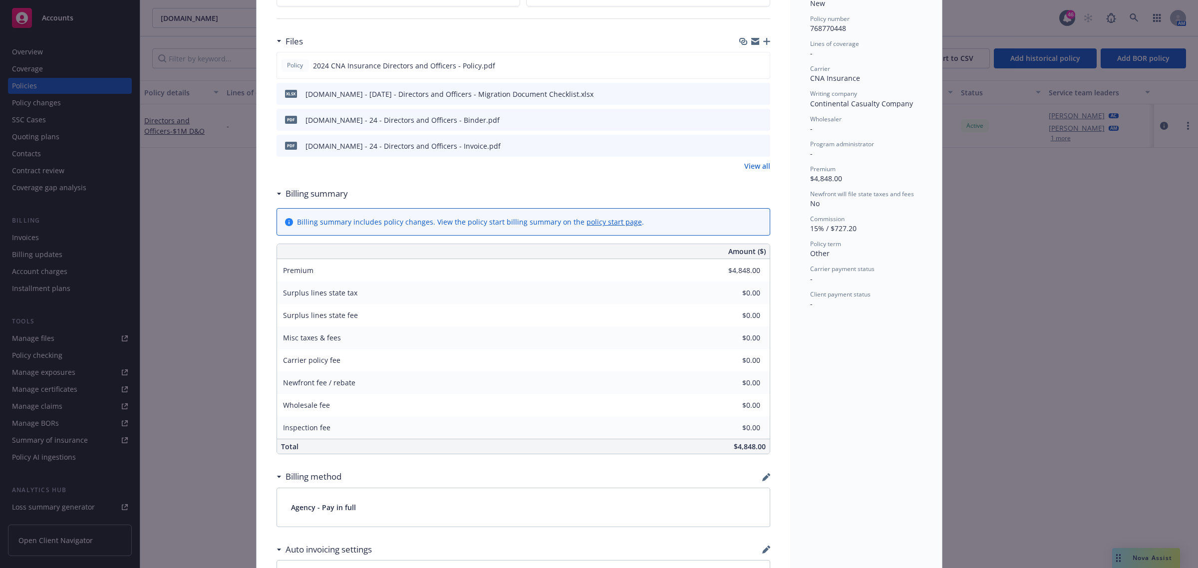
scroll to position [249, 0]
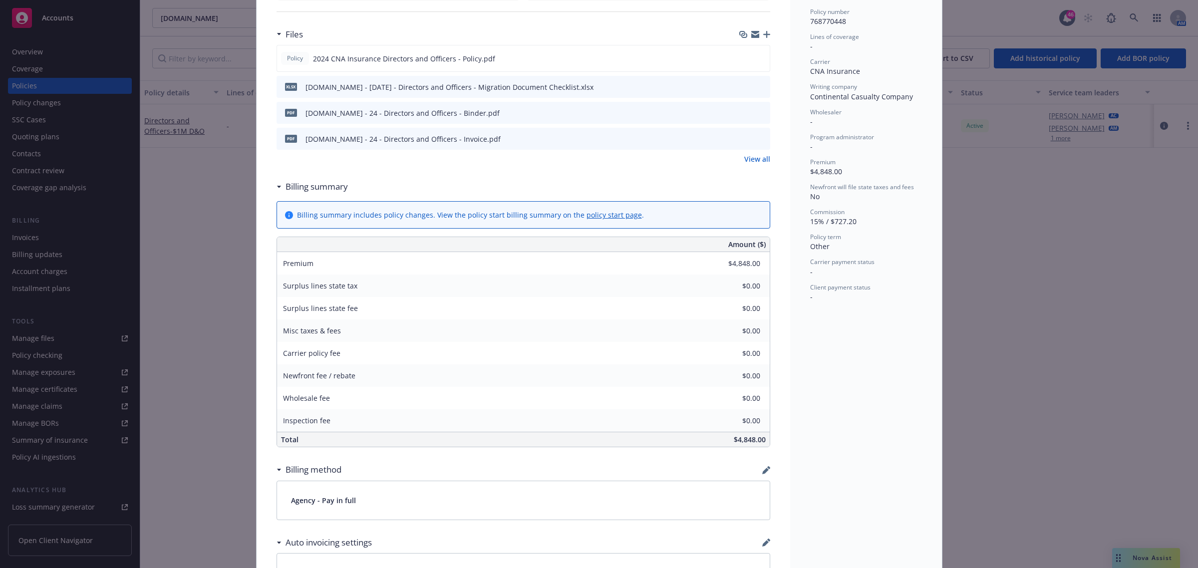
click at [749, 160] on link "View all" at bounding box center [757, 159] width 26 height 10
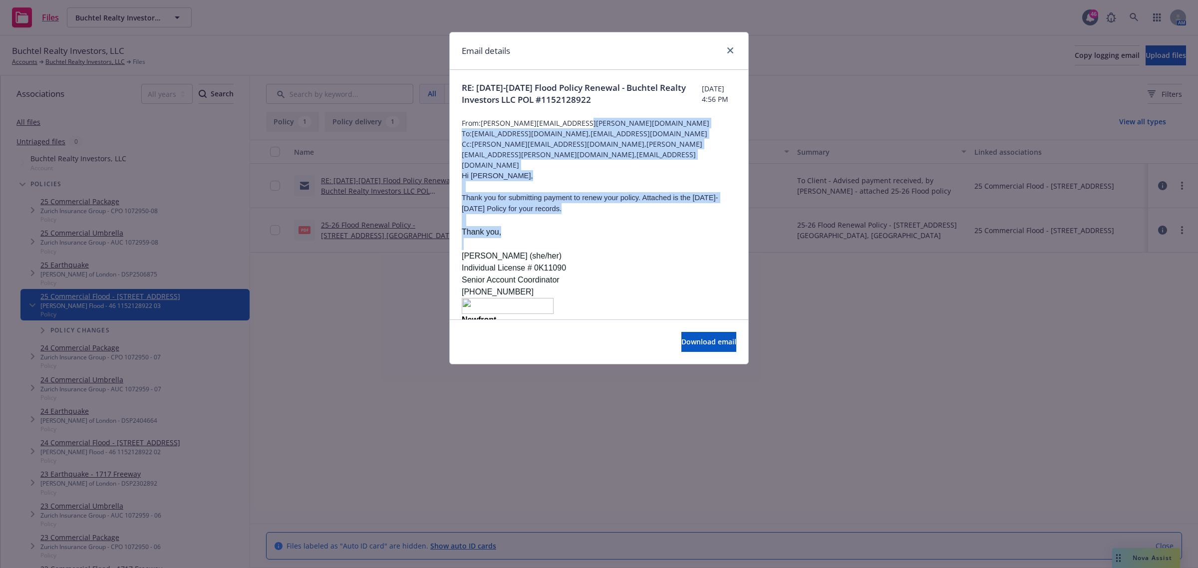
drag, startPoint x: 732, startPoint y: 128, endPoint x: 734, endPoint y: 231, distance: 102.3
click at [734, 231] on div "RE: 2025-2026 Flood Policy Renewal - Buchtel Realty Investors LLC POL #11521289…" at bounding box center [599, 435] width 298 height 730
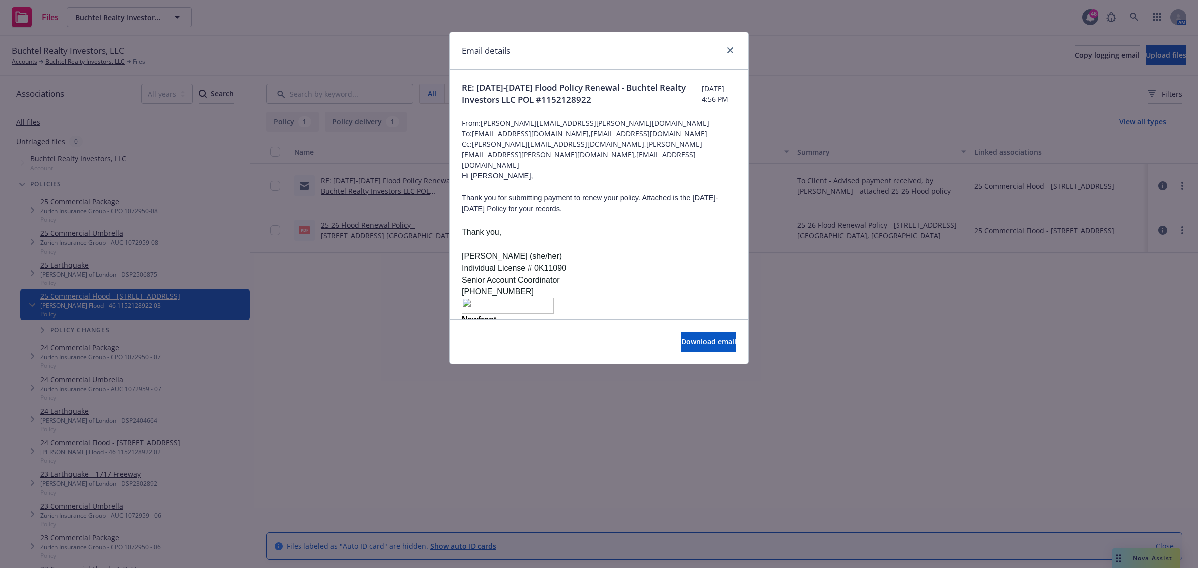
click at [274, 316] on div "Email details RE: 2025-2026 Flood Policy Renewal - Buchtel Realty Investors LLC…" at bounding box center [599, 284] width 1198 height 568
click at [730, 48] on icon "close" at bounding box center [730, 50] width 6 height 6
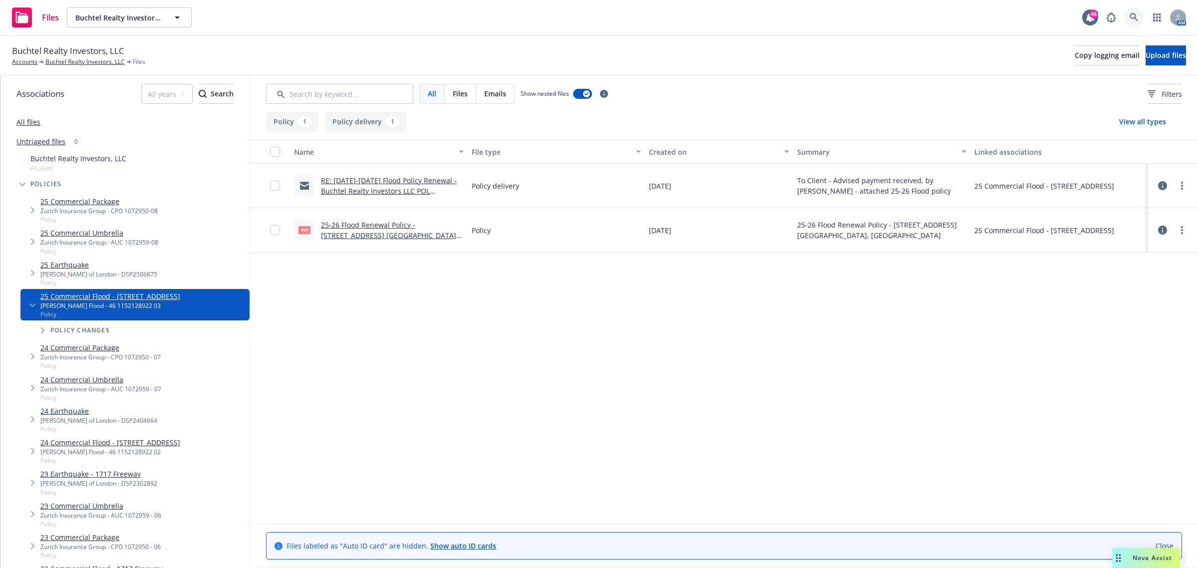
click at [1126, 16] on link at bounding box center [1134, 17] width 20 height 20
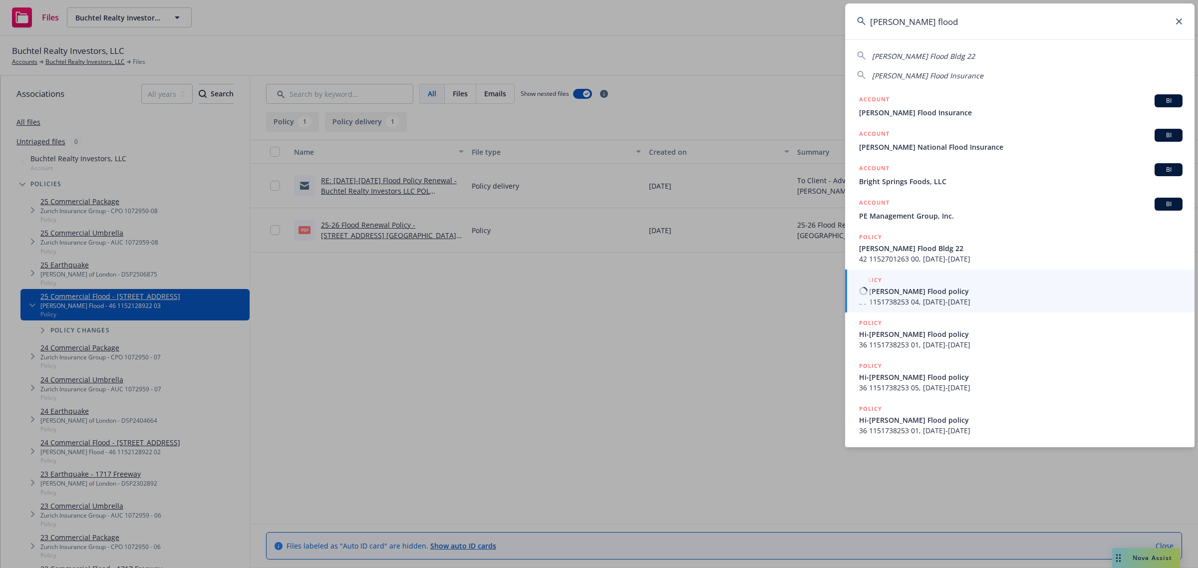
type input "wright flood"
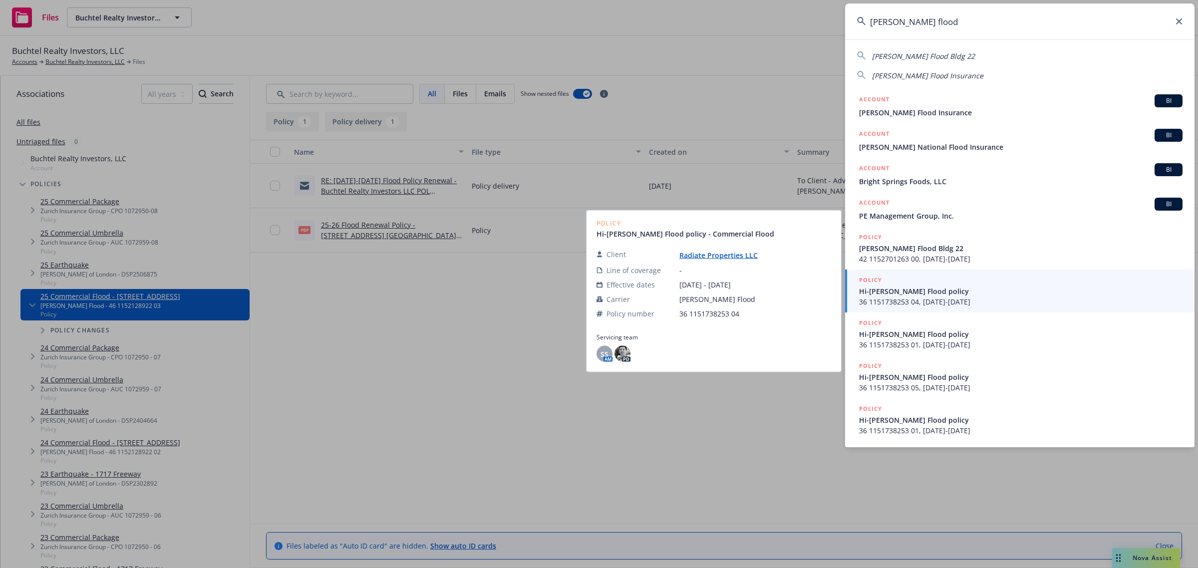
click at [1000, 288] on span "Hi-[PERSON_NAME] Flood policy" at bounding box center [1020, 291] width 323 height 10
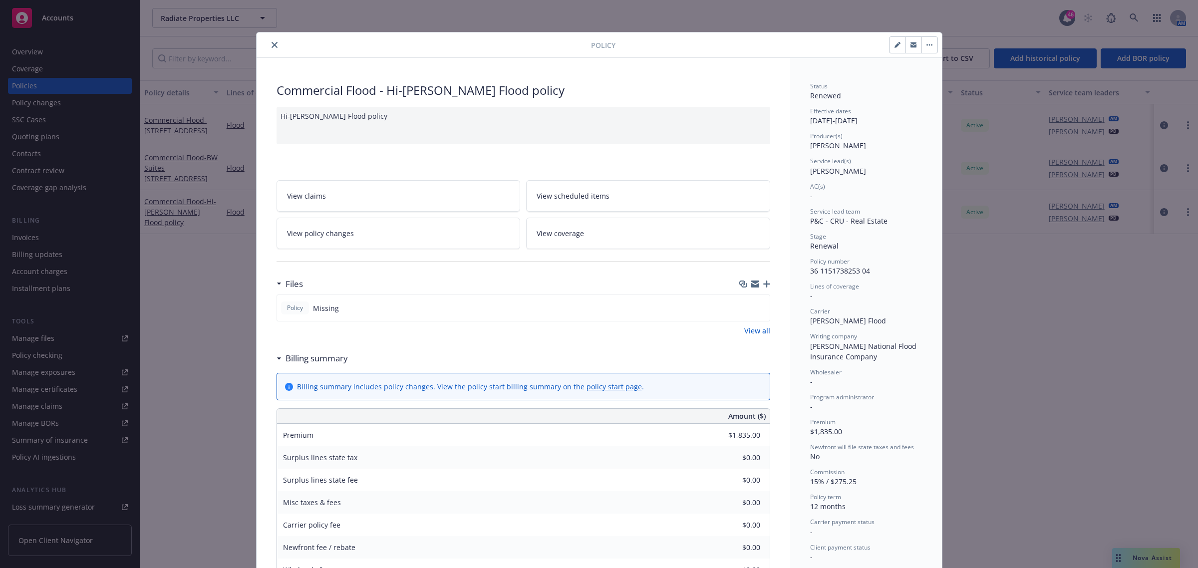
click at [271, 47] on icon "close" at bounding box center [274, 45] width 6 height 6
